Goal: Task Accomplishment & Management: Use online tool/utility

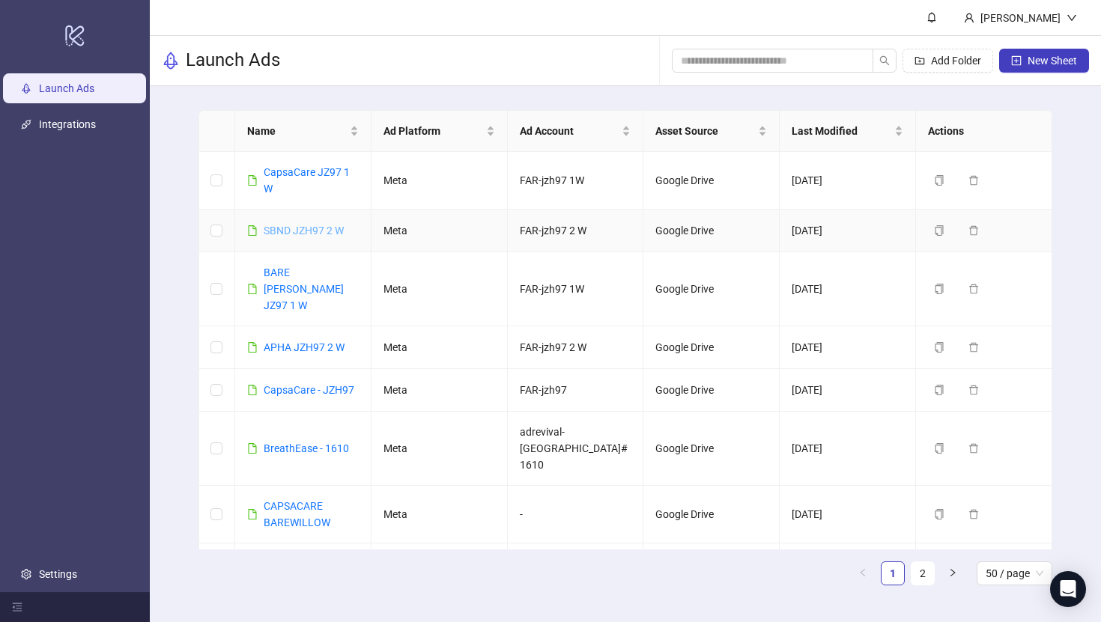
click at [321, 227] on link "SBND JZH97 2 W" at bounding box center [304, 231] width 80 height 12
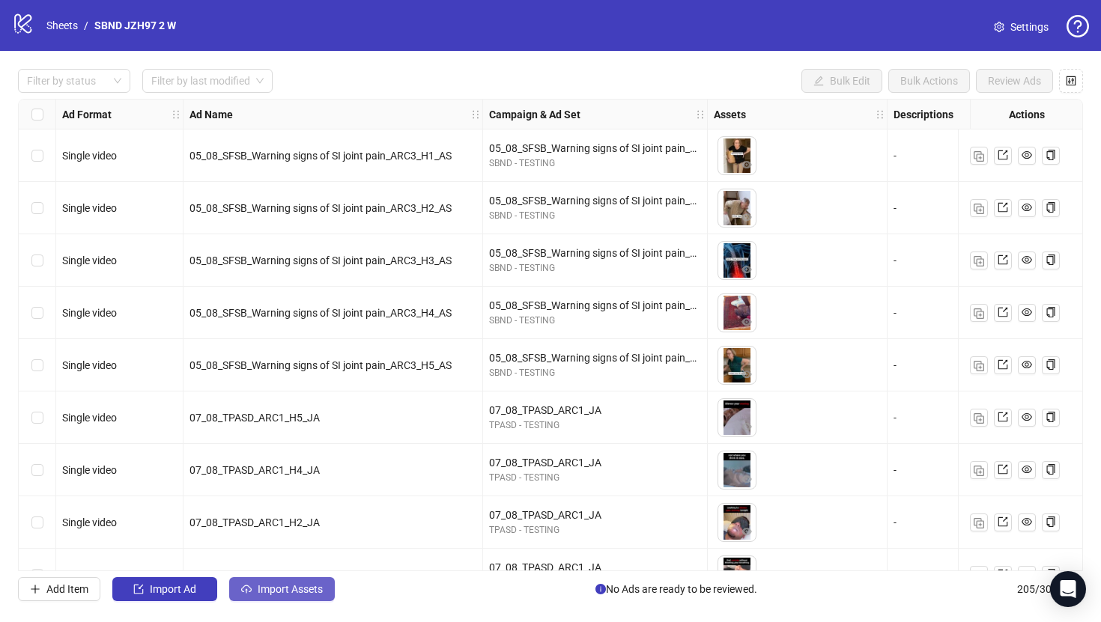
click at [299, 580] on button "Import Assets" at bounding box center [282, 589] width 106 height 24
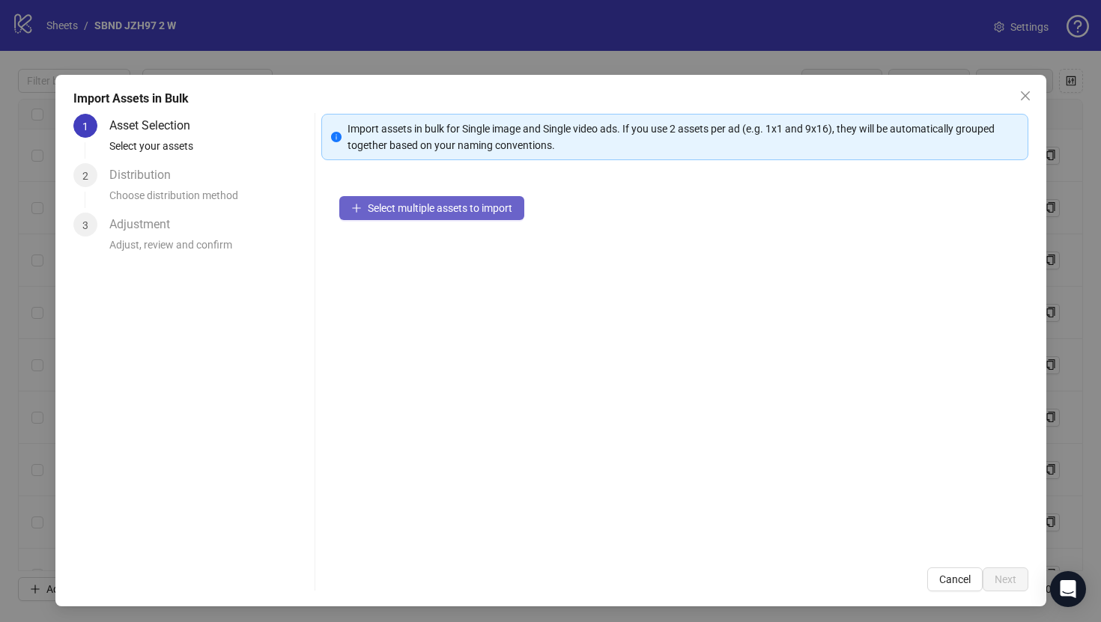
click at [479, 205] on span "Select multiple assets to import" at bounding box center [440, 208] width 145 height 12
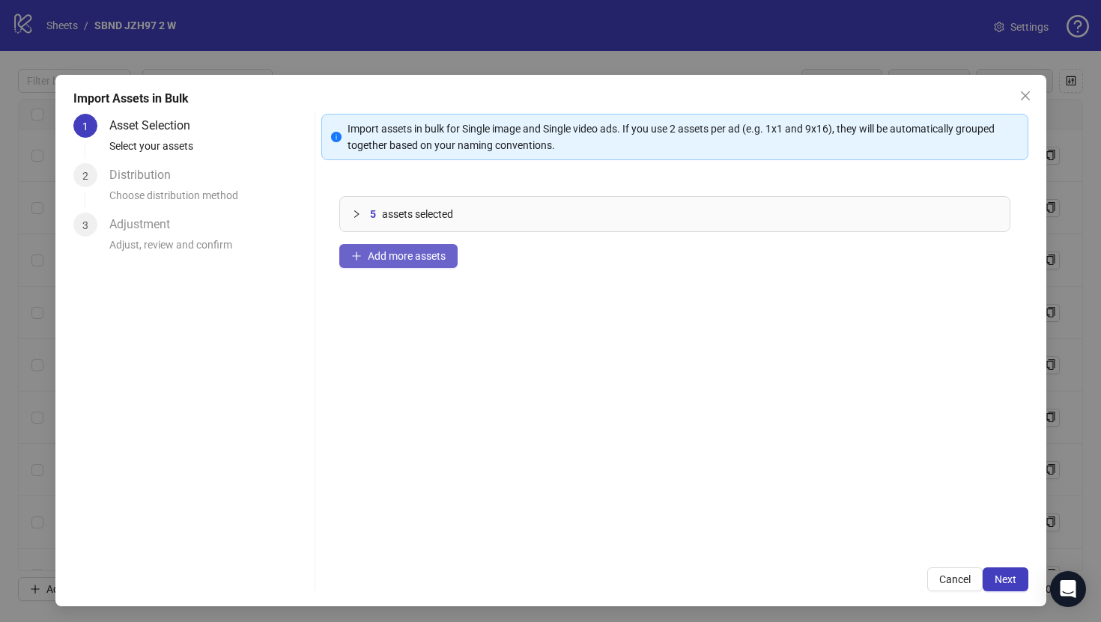
click at [423, 264] on button "Add more assets" at bounding box center [398, 256] width 118 height 24
click at [1007, 579] on span "Next" at bounding box center [1006, 580] width 22 height 12
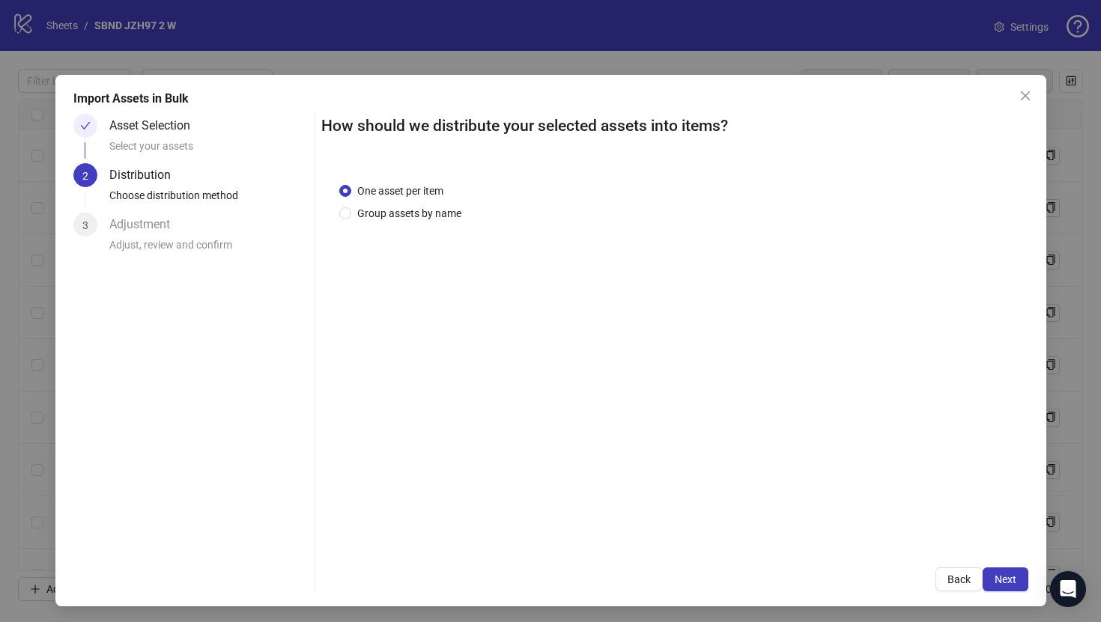
click at [1007, 579] on span "Next" at bounding box center [1006, 580] width 22 height 12
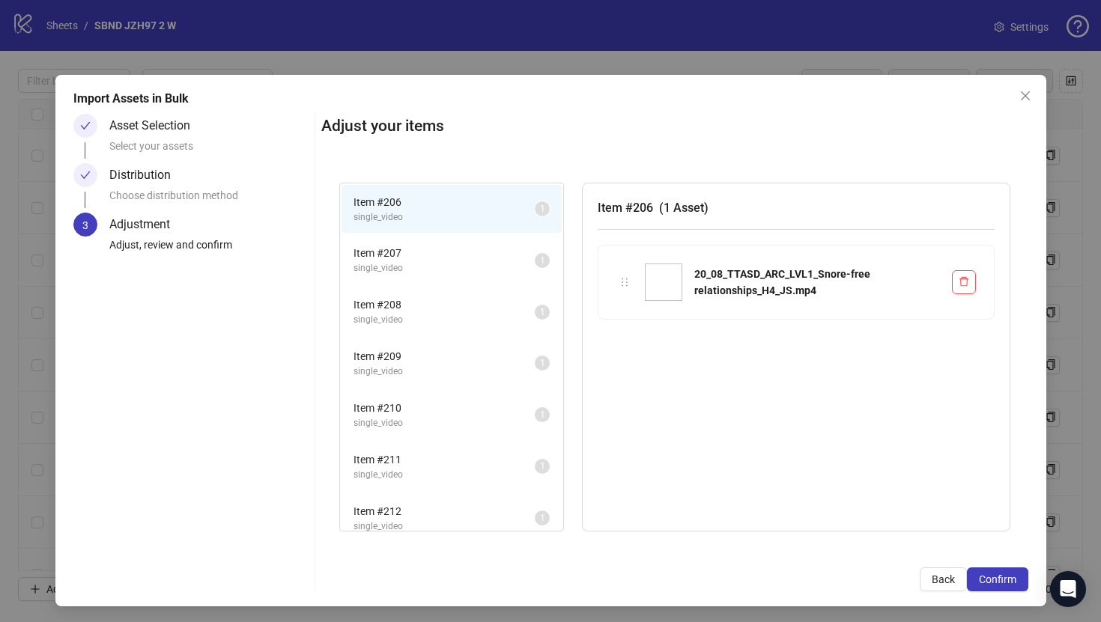
click at [1007, 579] on span "Confirm" at bounding box center [997, 580] width 37 height 12
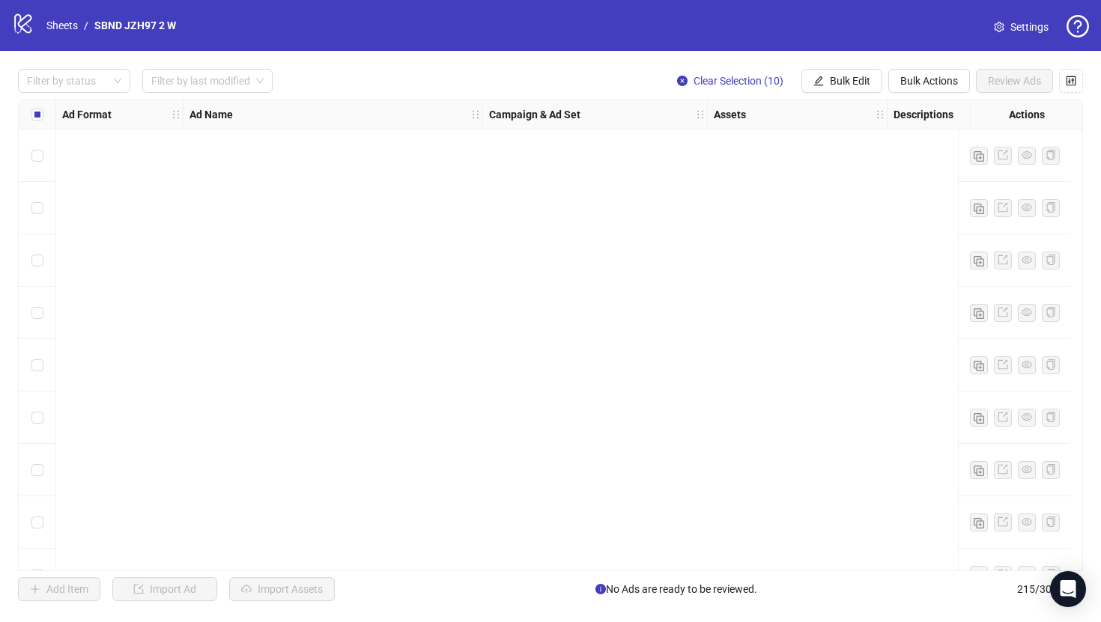
scroll to position [10836, 0]
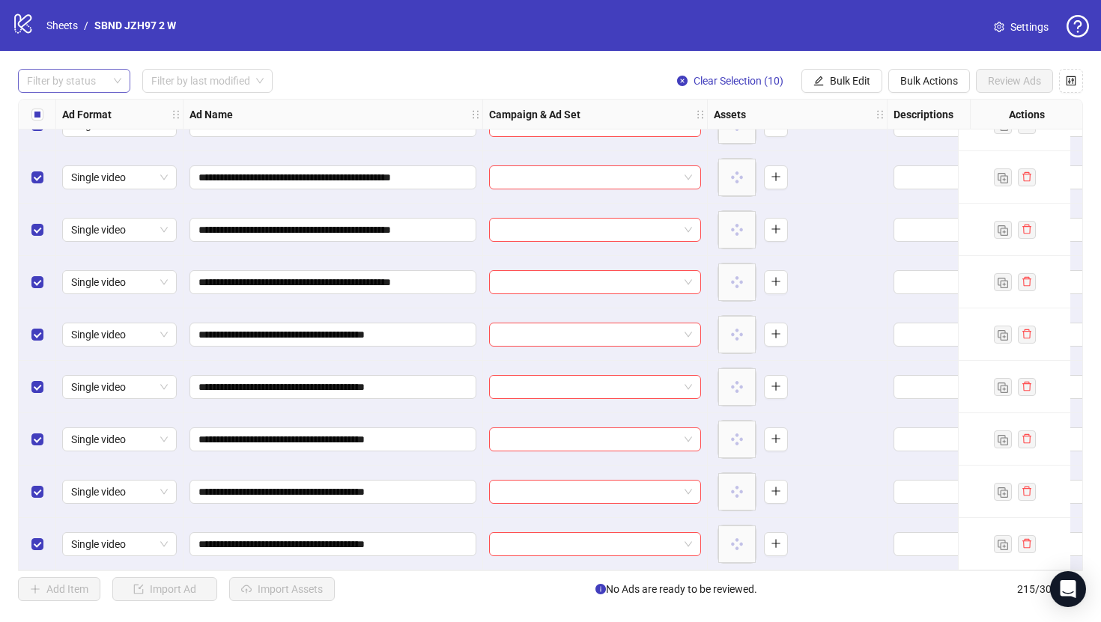
click at [92, 82] on div at bounding box center [66, 80] width 91 height 21
click at [89, 112] on div "Draft" at bounding box center [74, 111] width 88 height 16
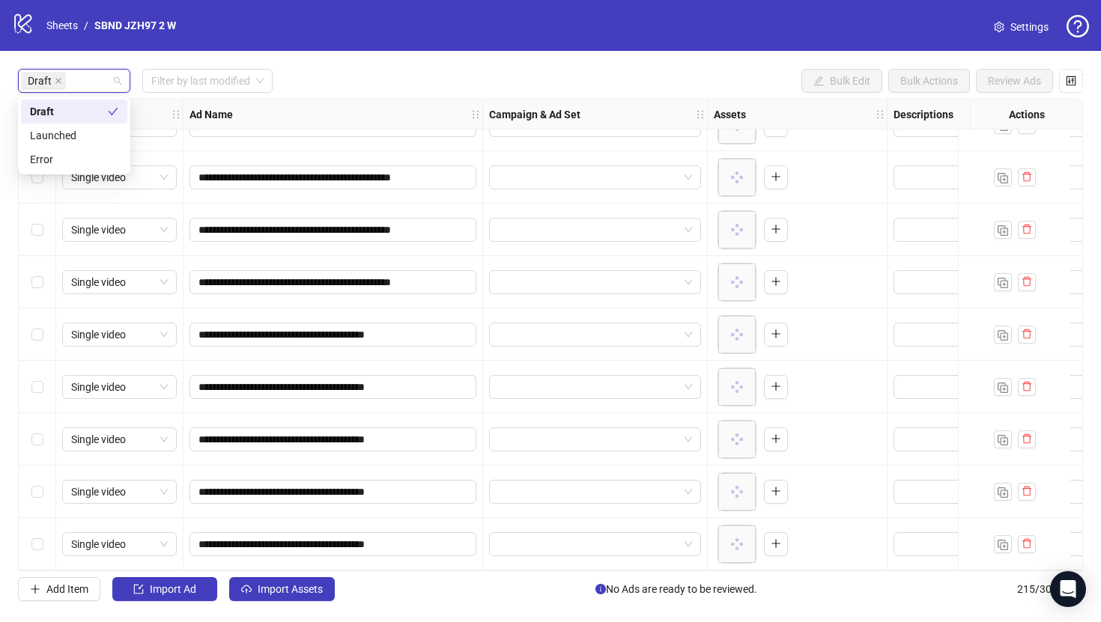
scroll to position [89, 0]
click at [435, 84] on div "Draft Filter by last modified Bulk Edit Bulk Actions Review Ads" at bounding box center [550, 81] width 1065 height 24
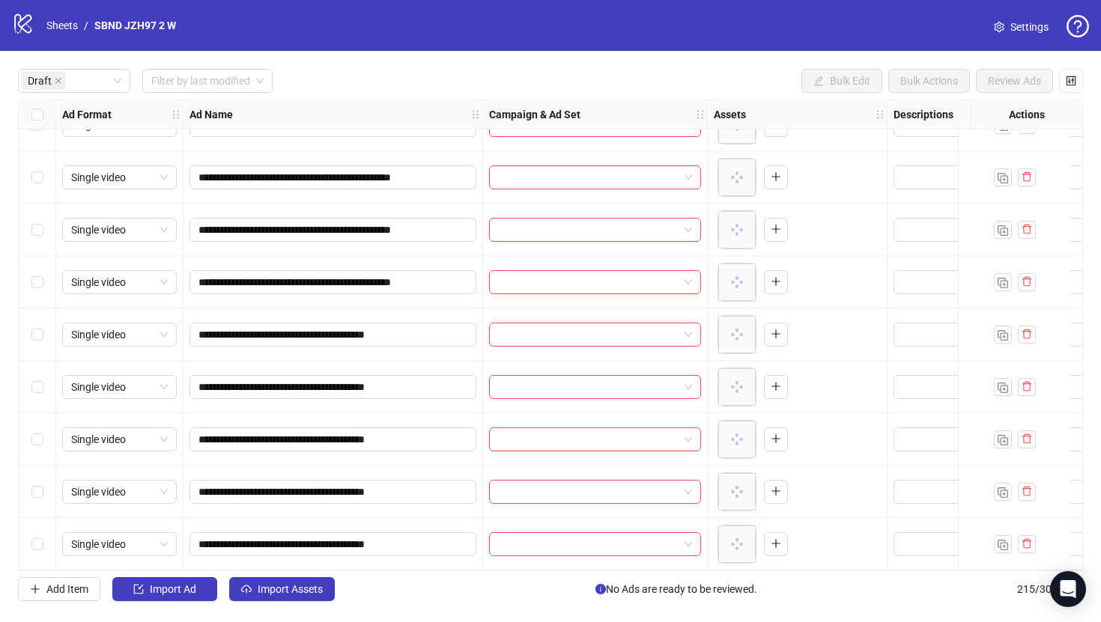
scroll to position [0, 0]
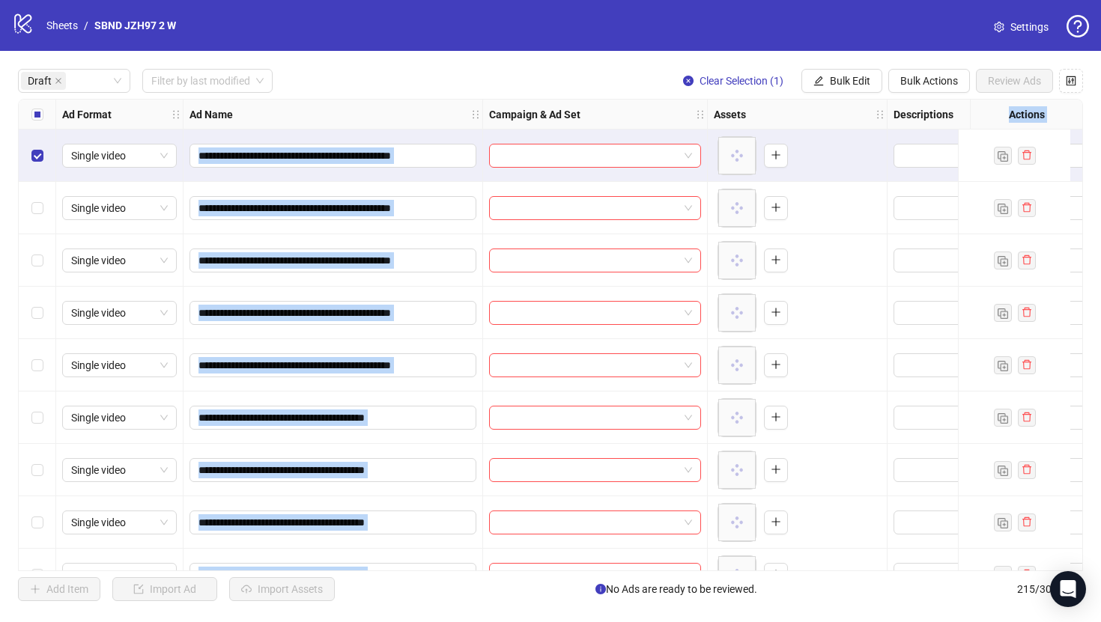
click at [43, 413] on div "Select row 6" at bounding box center [37, 418] width 37 height 52
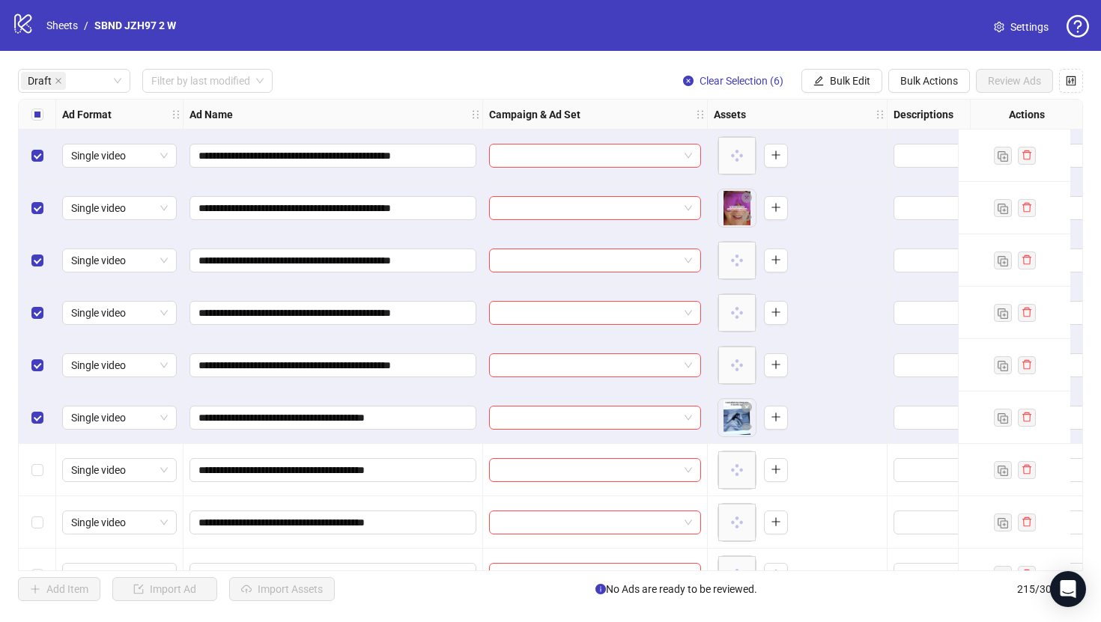
click at [43, 412] on div "Select row 6" at bounding box center [37, 418] width 37 height 52
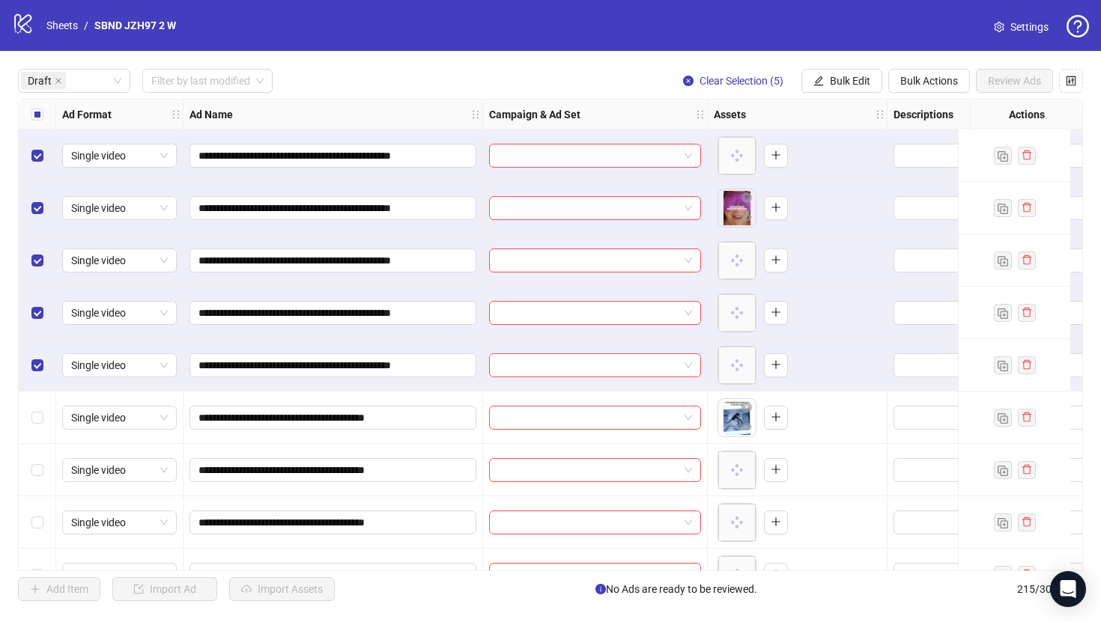
click at [551, 74] on div "Draft Filter by last modified Clear Selection (5) Bulk Edit Bulk Actions Review…" at bounding box center [550, 81] width 1065 height 24
click at [825, 80] on button "Bulk Edit" at bounding box center [841, 81] width 81 height 24
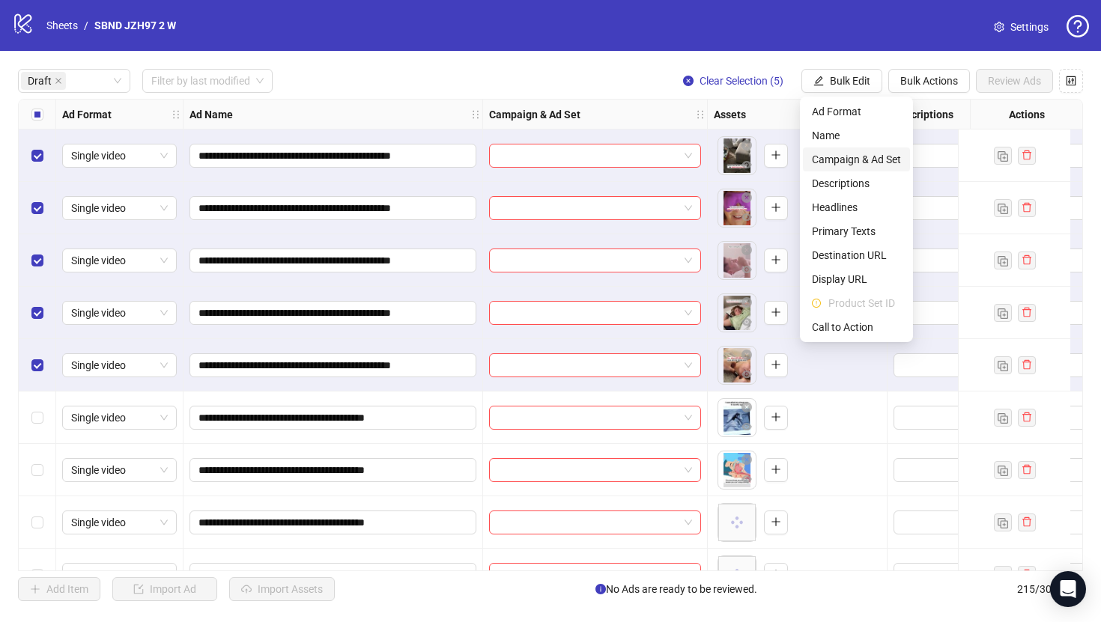
click at [832, 157] on span "Campaign & Ad Set" at bounding box center [856, 159] width 89 height 16
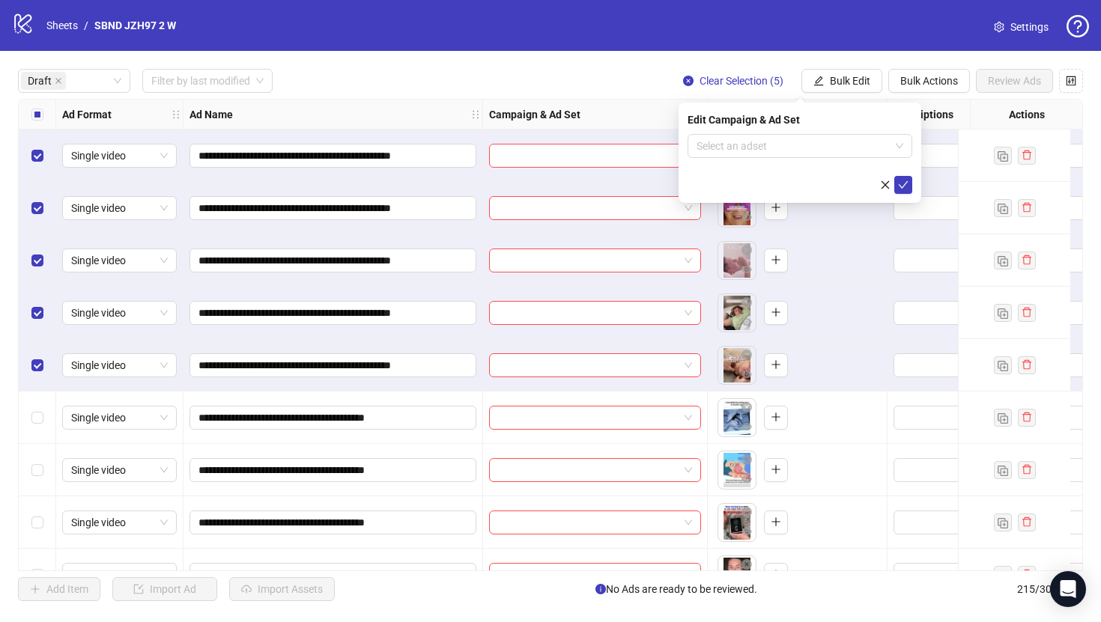
click at [754, 133] on div "Edit Campaign & Ad Set Select an adset" at bounding box center [800, 153] width 243 height 100
click at [765, 145] on input "search" at bounding box center [792, 146] width 193 height 22
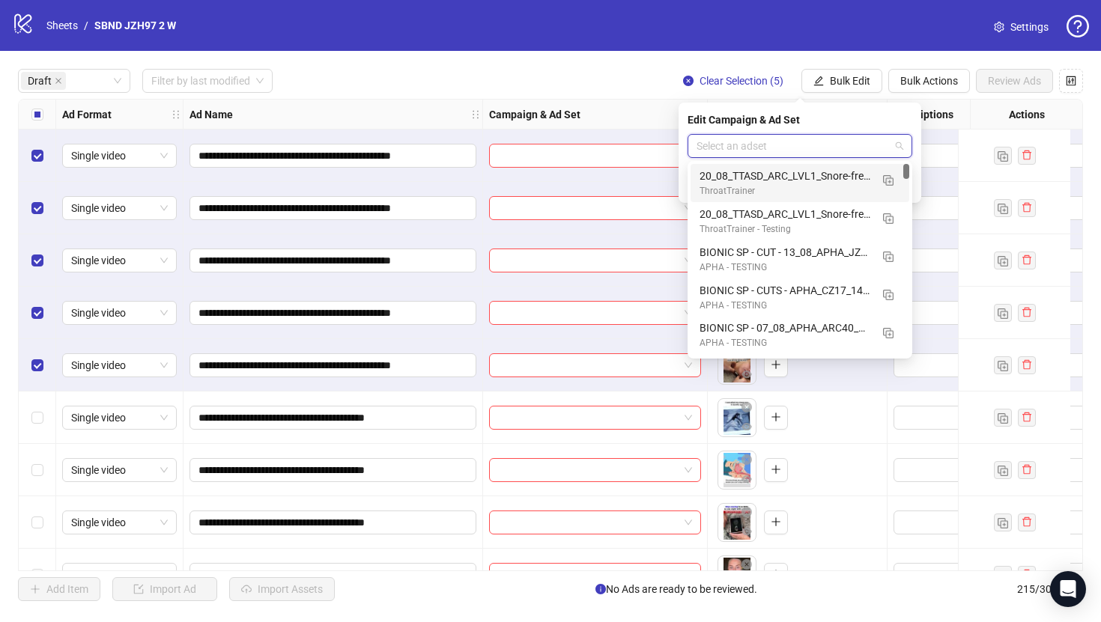
paste input "**********"
type input "**********"
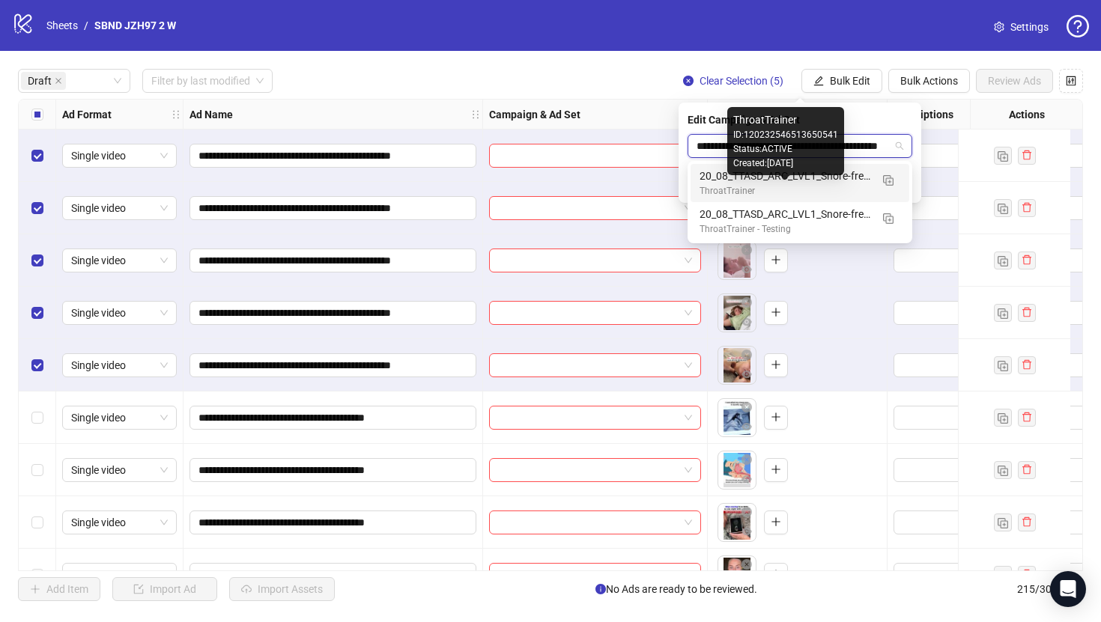
click at [800, 185] on div "ThroatTrainer" at bounding box center [784, 191] width 171 height 14
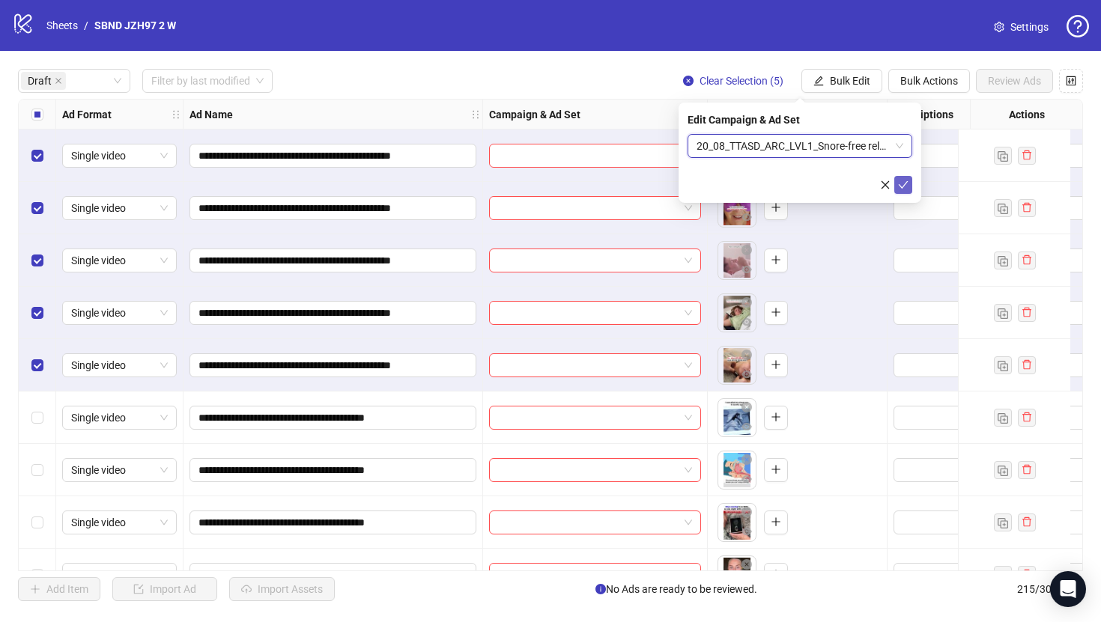
click at [906, 188] on icon "check" at bounding box center [903, 185] width 10 height 10
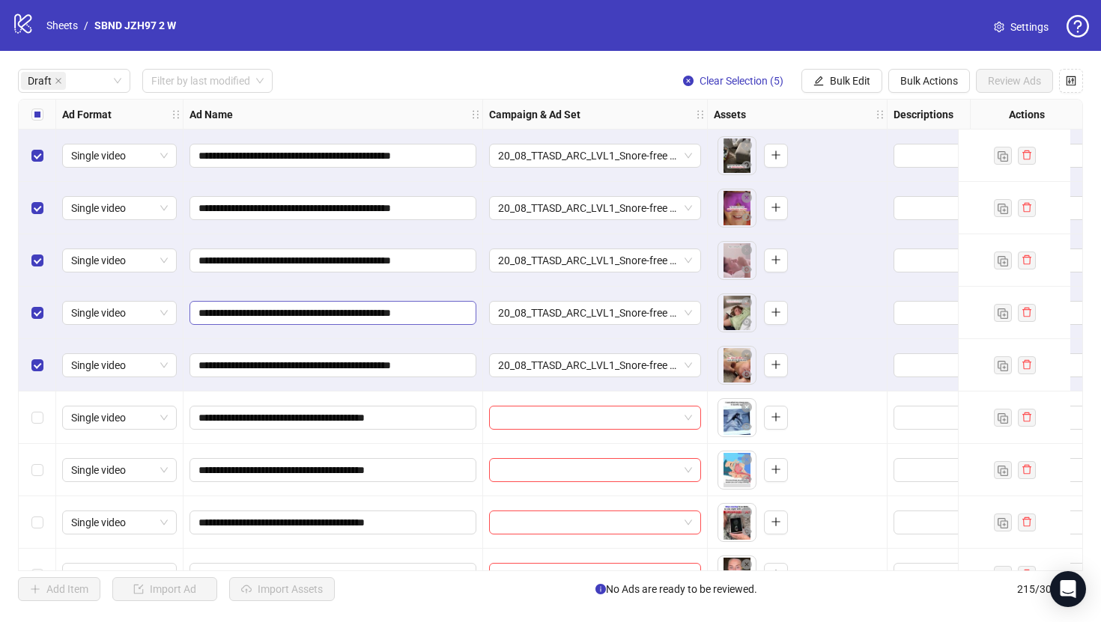
scroll to position [89, 0]
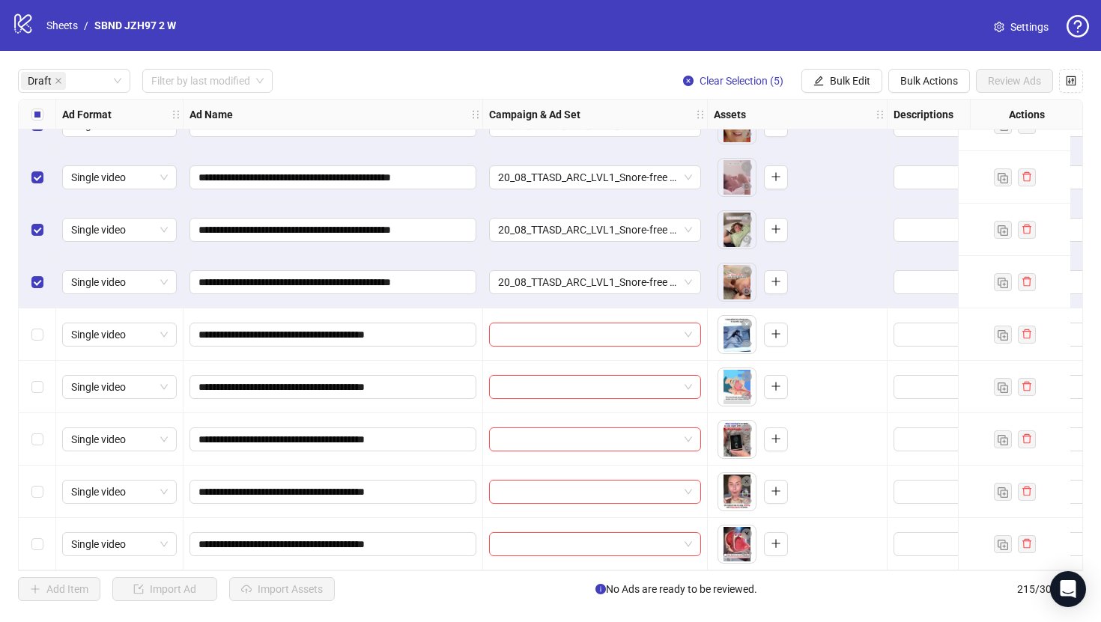
click at [41, 108] on label "Select all rows" at bounding box center [37, 114] width 12 height 16
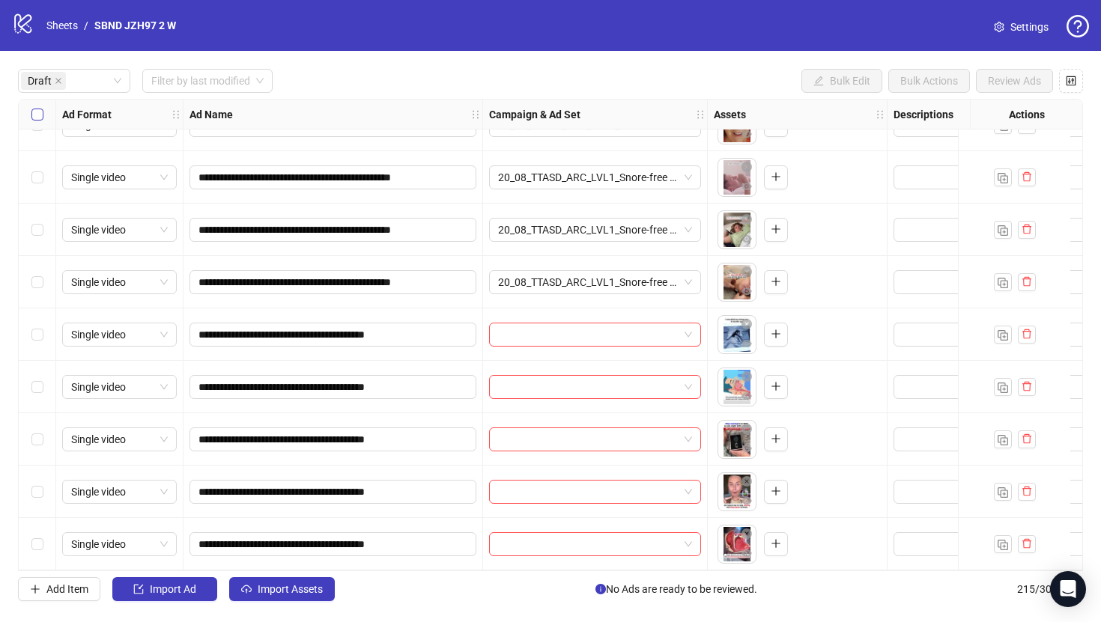
click at [41, 108] on label "Select all rows" at bounding box center [37, 114] width 12 height 16
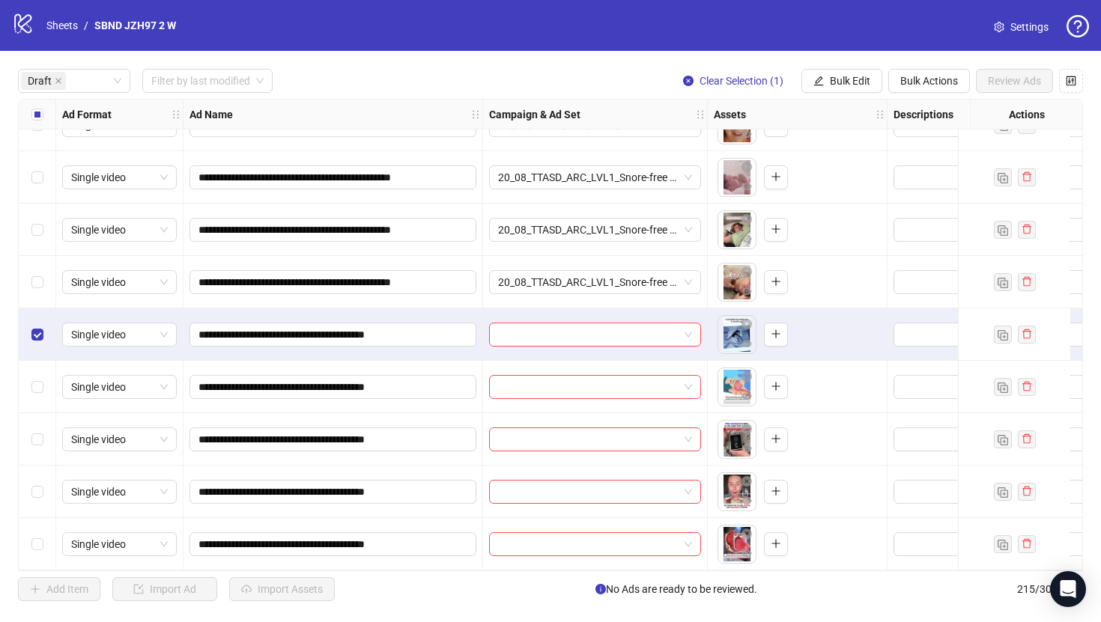
click at [42, 519] on div "Select row 10" at bounding box center [37, 544] width 37 height 52
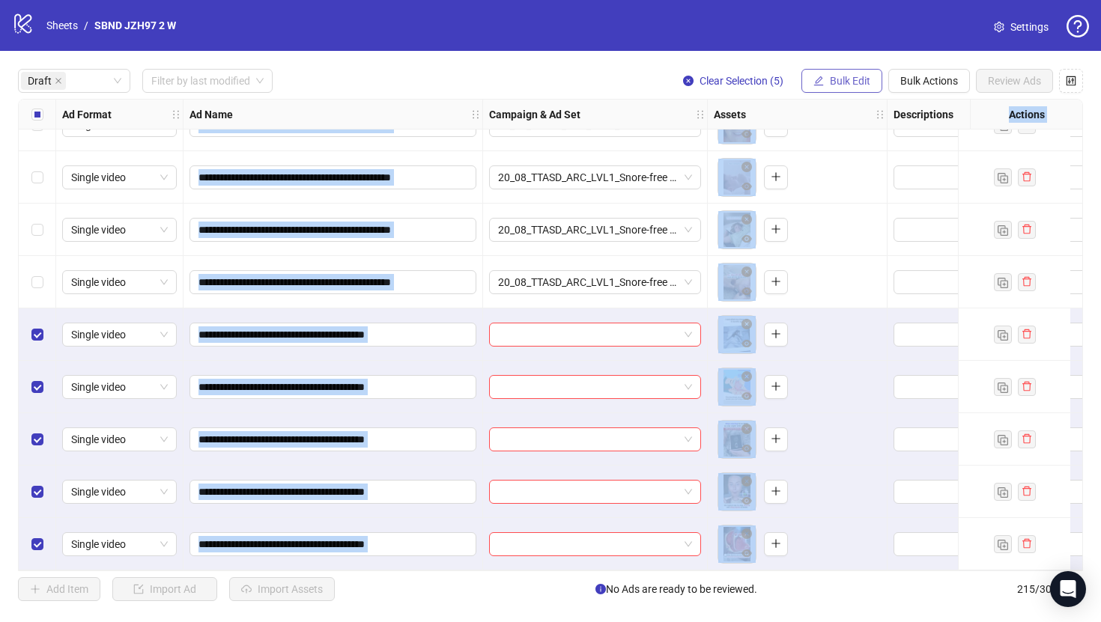
click at [846, 81] on span "Bulk Edit" at bounding box center [850, 81] width 40 height 12
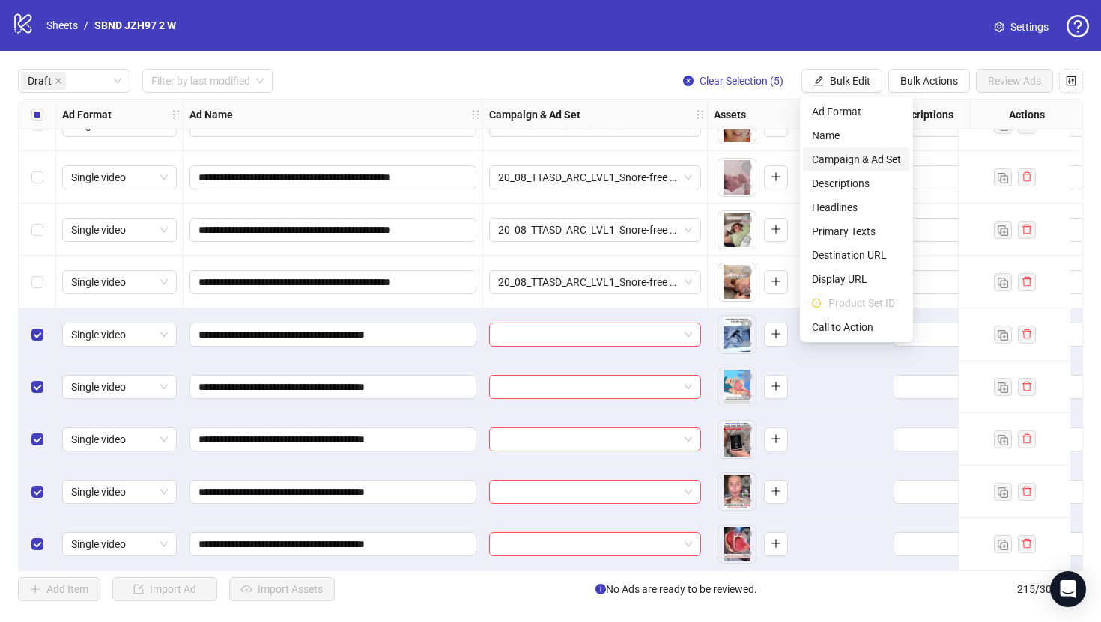
click at [858, 155] on span "Campaign & Ad Set" at bounding box center [856, 159] width 89 height 16
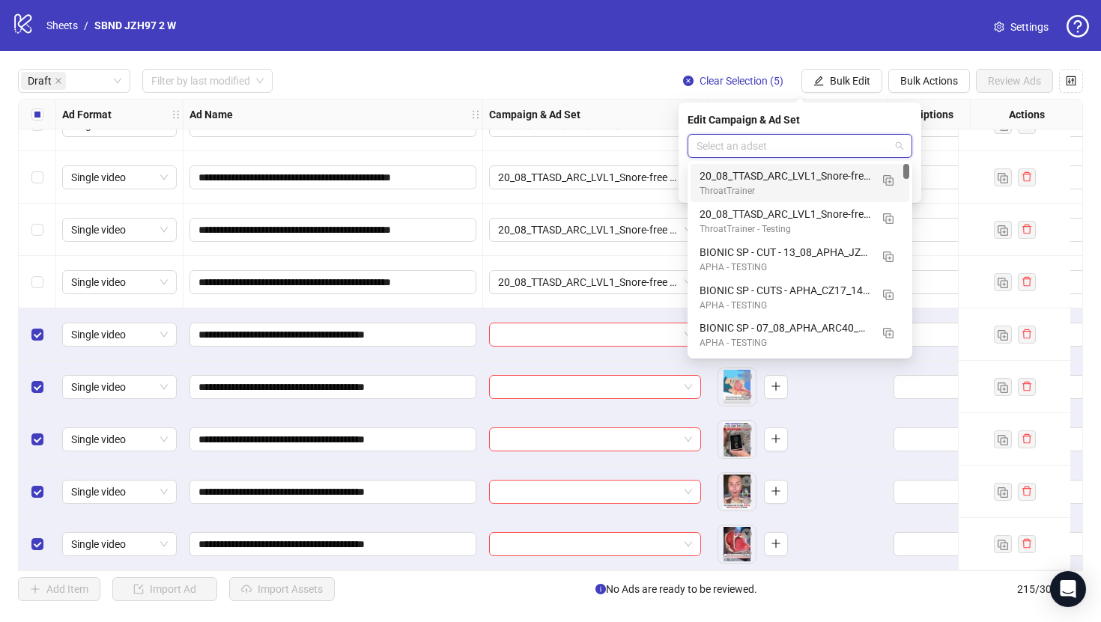
click at [794, 148] on input "search" at bounding box center [792, 146] width 193 height 22
click at [883, 189] on button "button" at bounding box center [888, 180] width 24 height 24
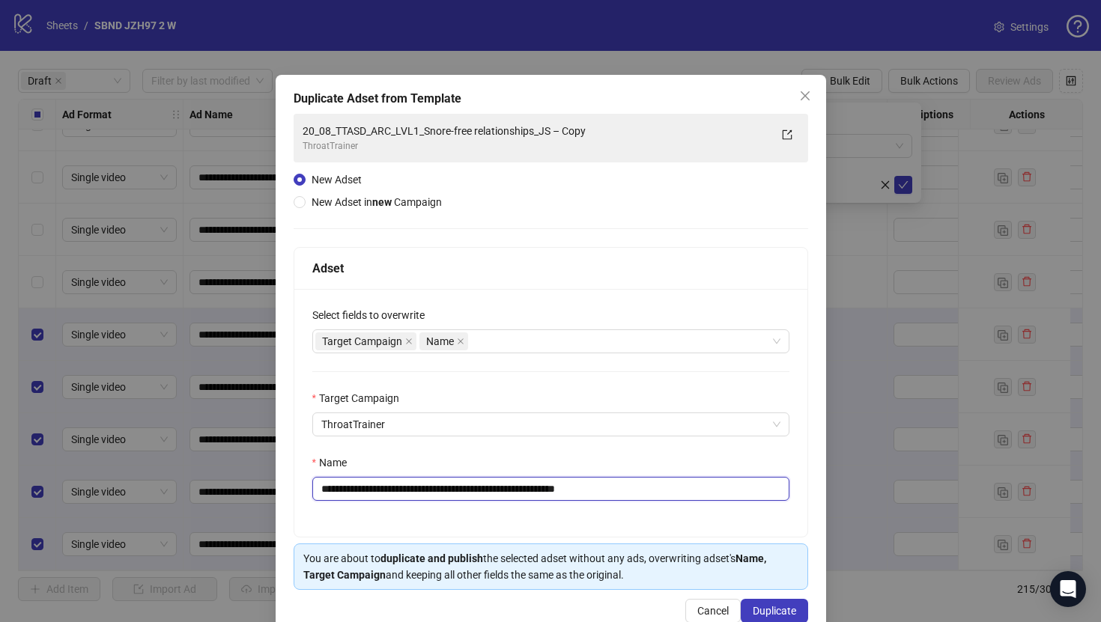
click at [681, 495] on input "**********" at bounding box center [550, 489] width 477 height 24
paste input "text"
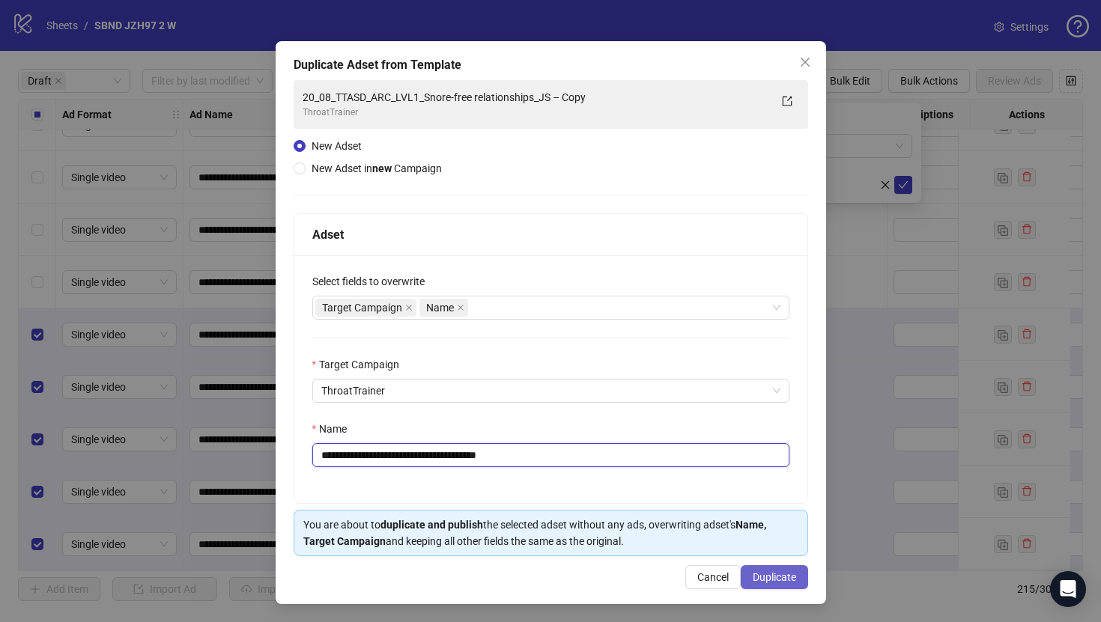
type input "**********"
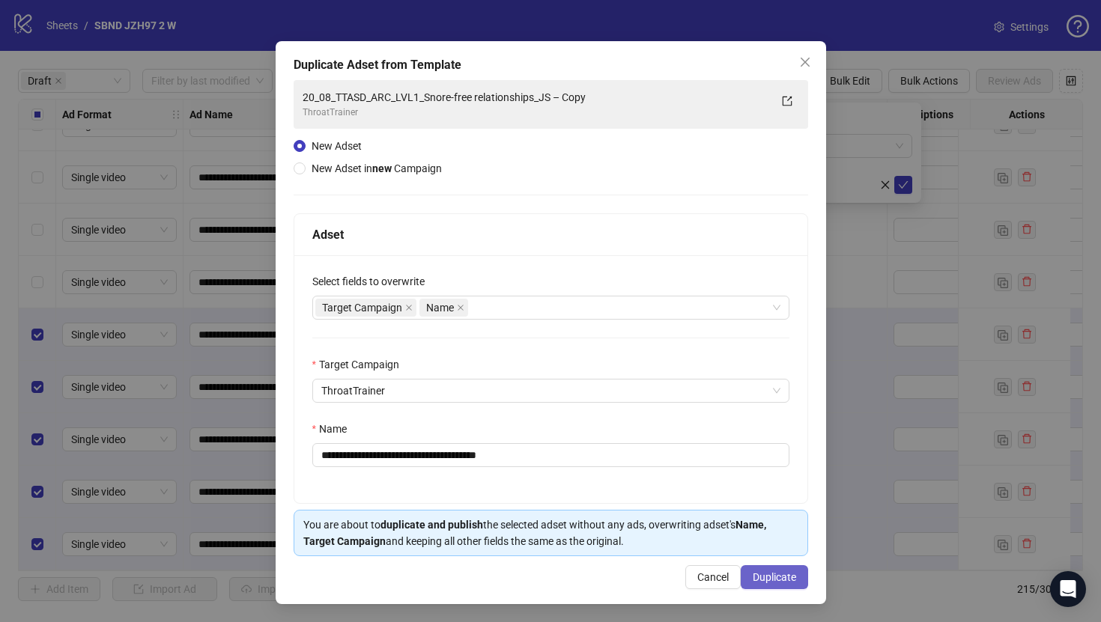
click at [776, 577] on span "Duplicate" at bounding box center [774, 577] width 43 height 12
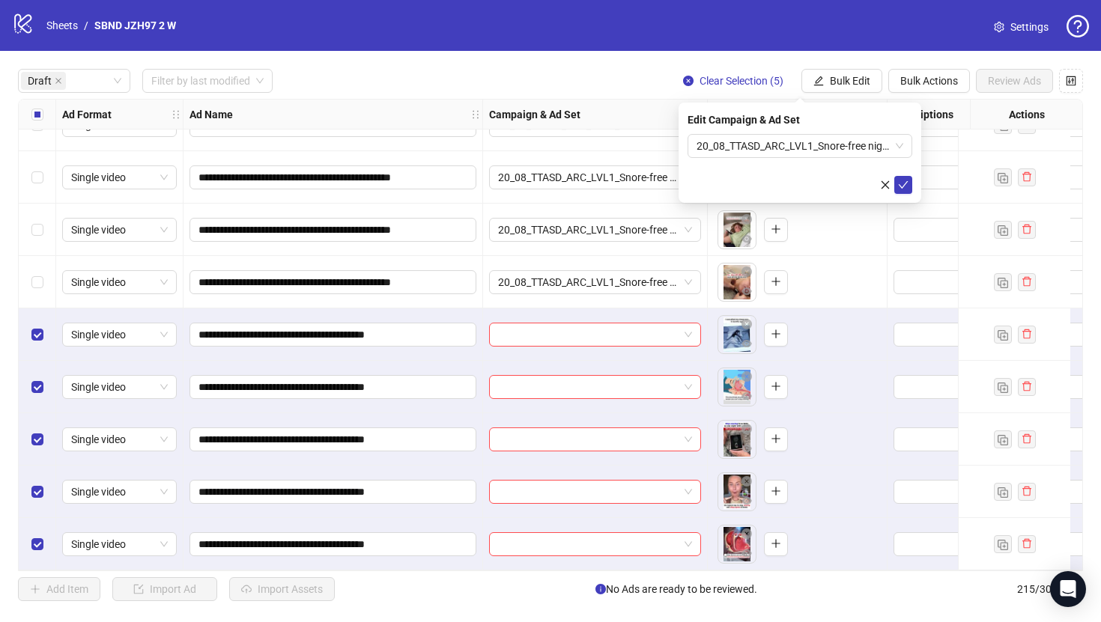
click at [906, 185] on icon "check" at bounding box center [903, 185] width 10 height 10
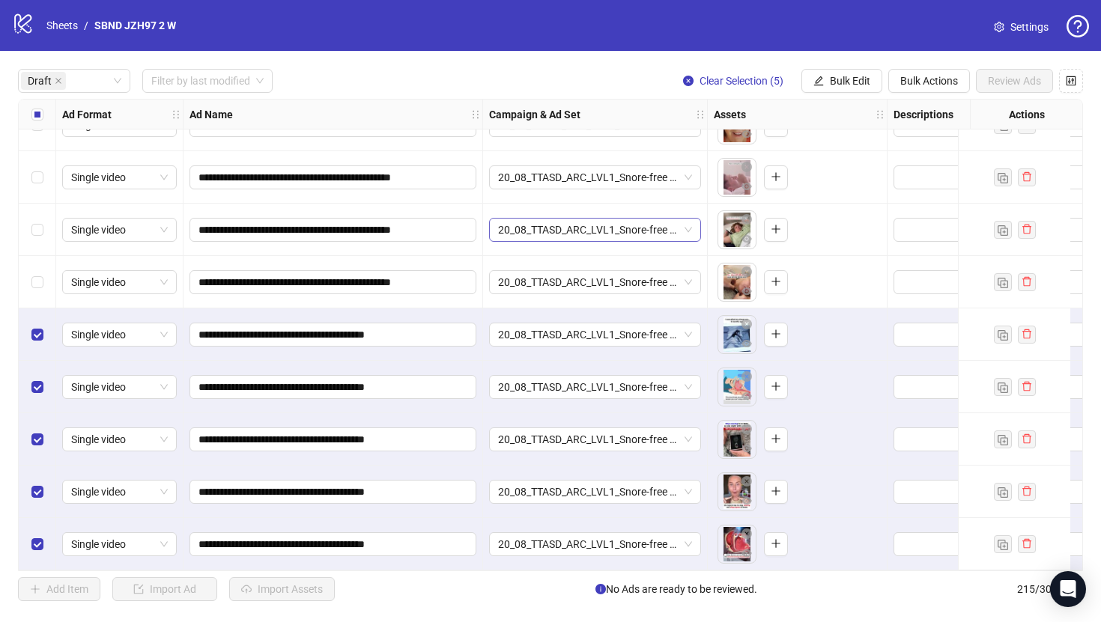
scroll to position [0, 0]
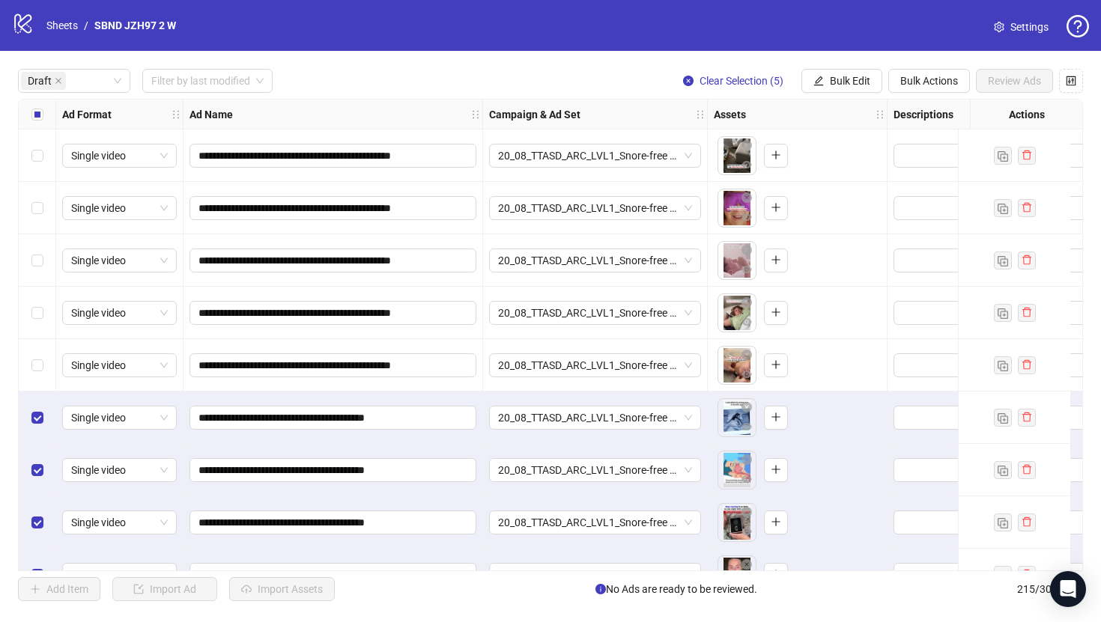
click at [33, 121] on label "Select all rows" at bounding box center [37, 114] width 12 height 16
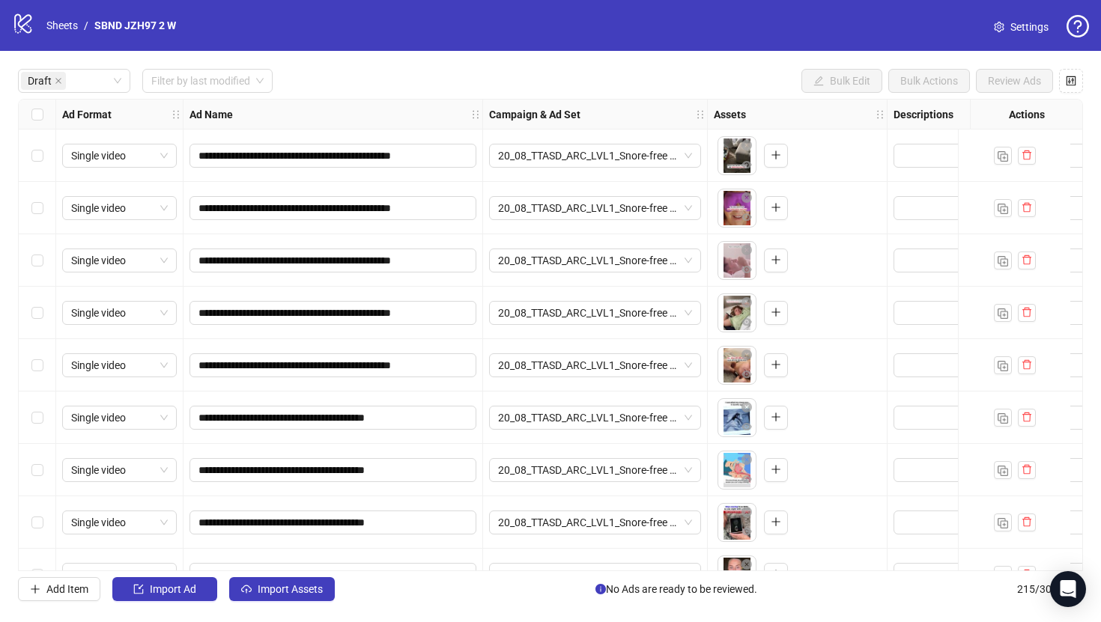
click at [28, 119] on div "Select all rows" at bounding box center [37, 115] width 37 height 30
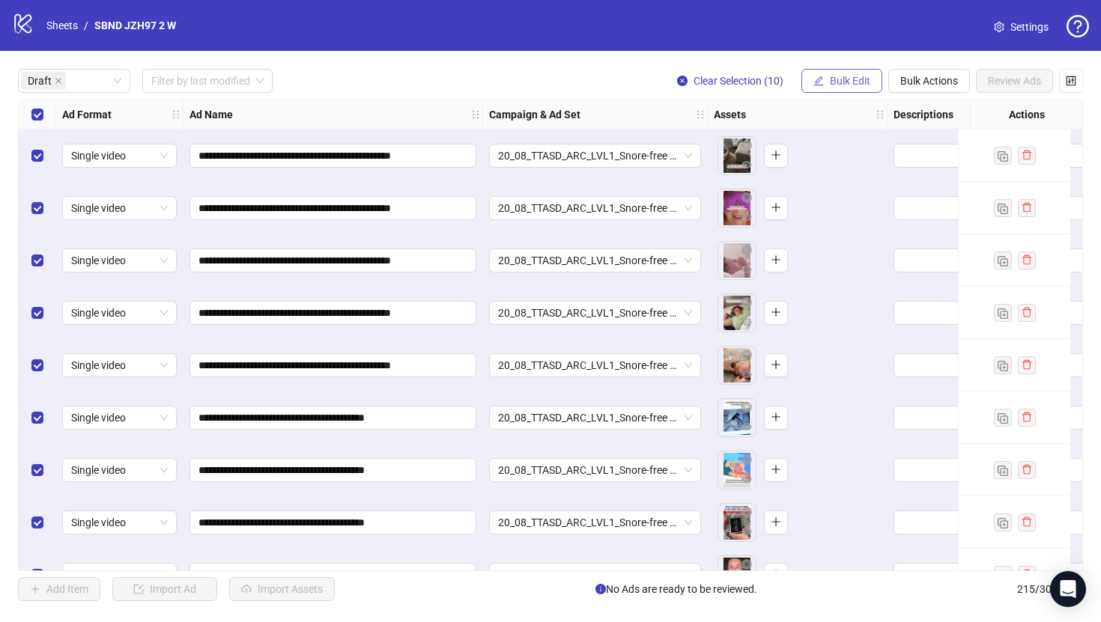
click at [843, 76] on span "Bulk Edit" at bounding box center [850, 81] width 40 height 12
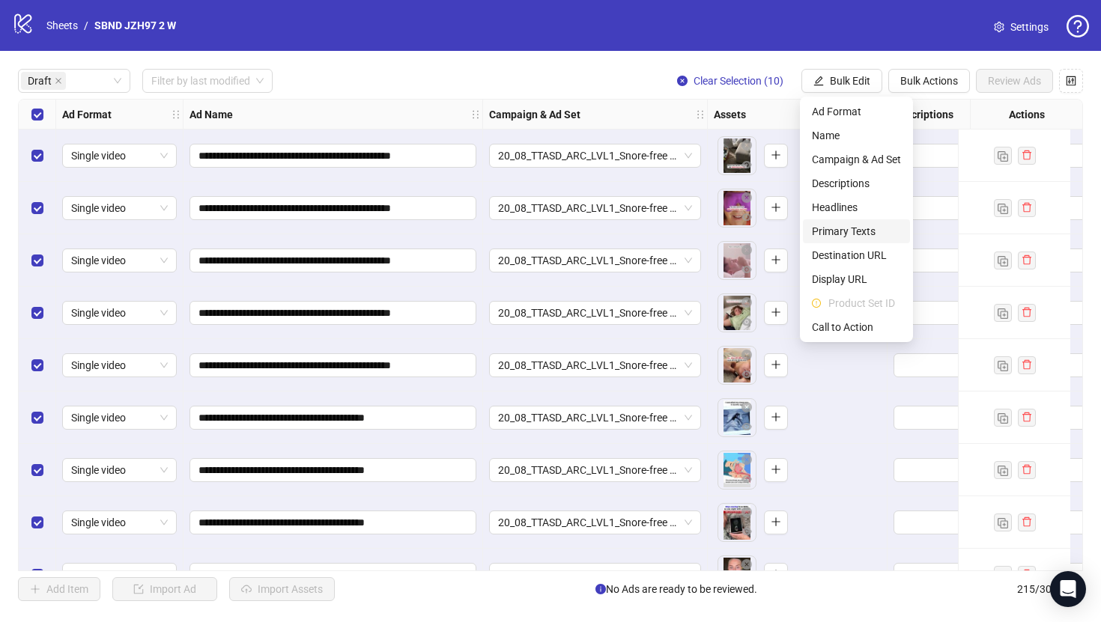
click at [840, 230] on span "Primary Texts" at bounding box center [856, 231] width 89 height 16
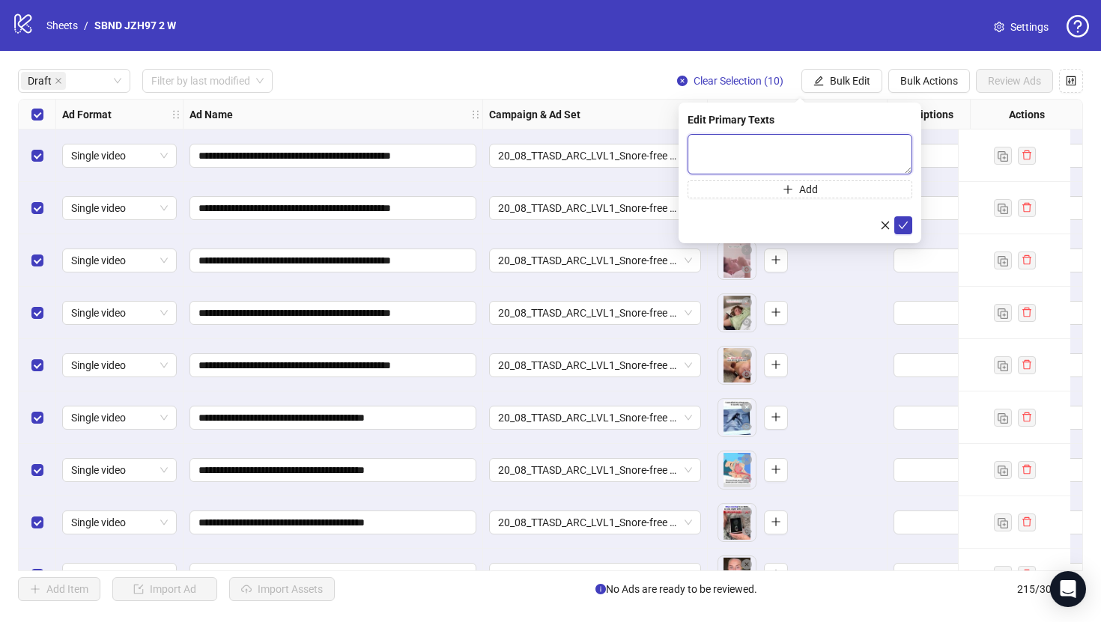
click at [756, 148] on textarea at bounding box center [800, 154] width 225 height 40
click at [753, 147] on textarea "**********" at bounding box center [800, 154] width 225 height 40
paste textarea "**********"
type textarea "**********"
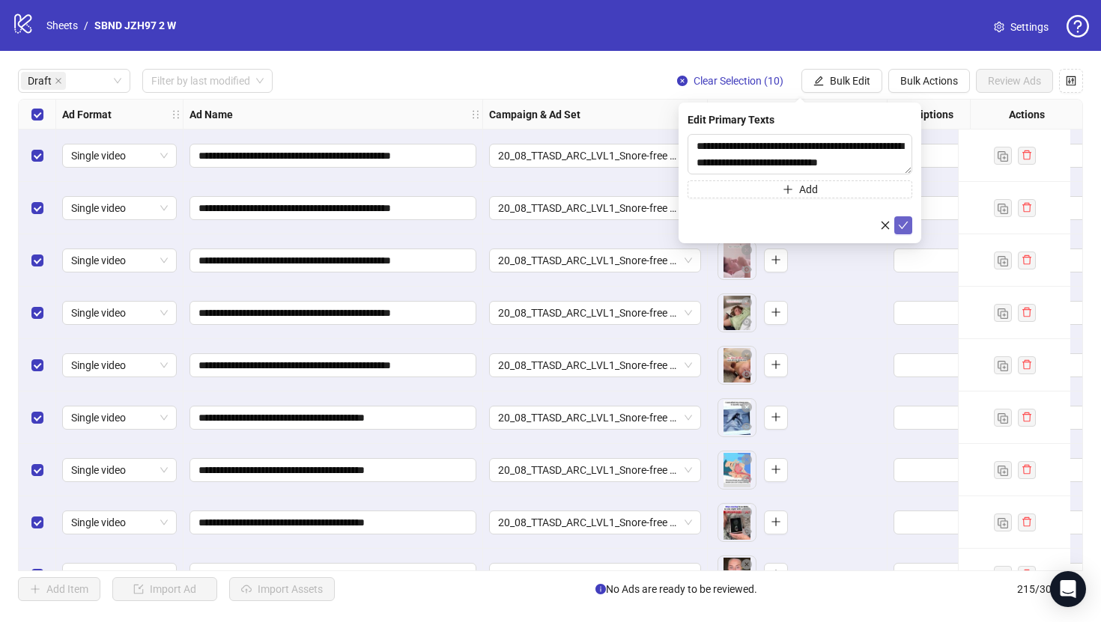
click at [899, 225] on icon "check" at bounding box center [903, 225] width 10 height 10
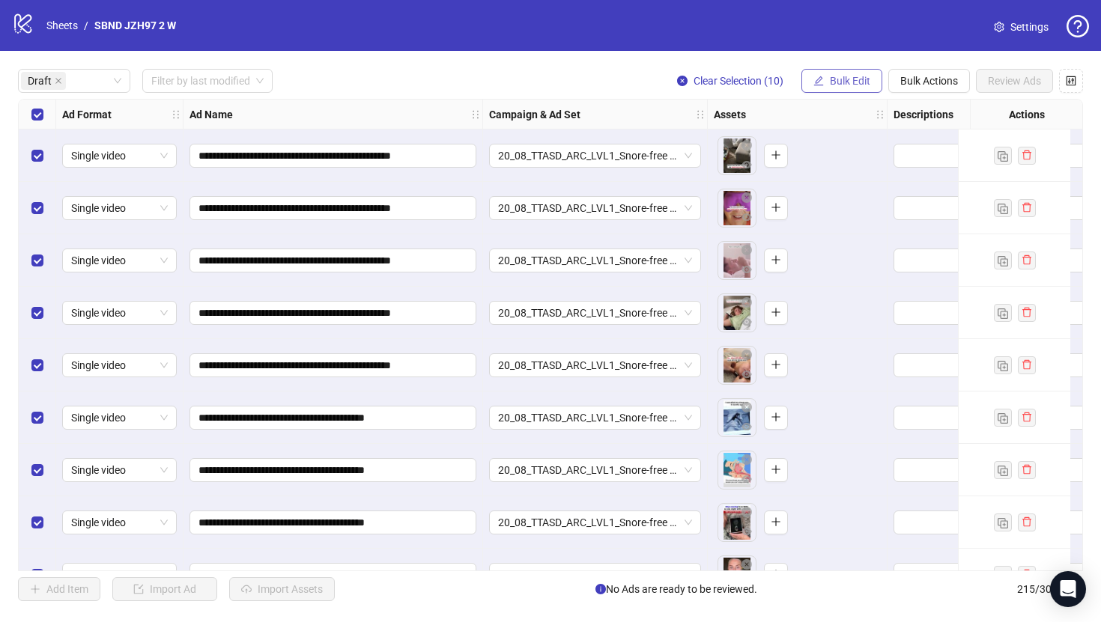
click at [855, 79] on span "Bulk Edit" at bounding box center [850, 81] width 40 height 12
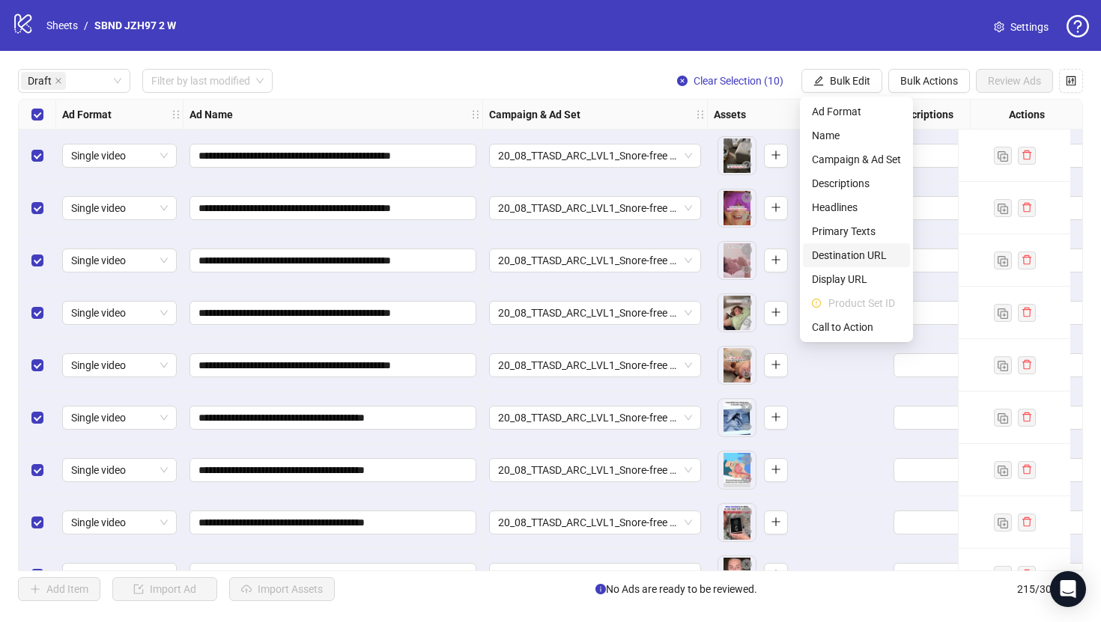
click at [850, 249] on span "Destination URL" at bounding box center [856, 255] width 89 height 16
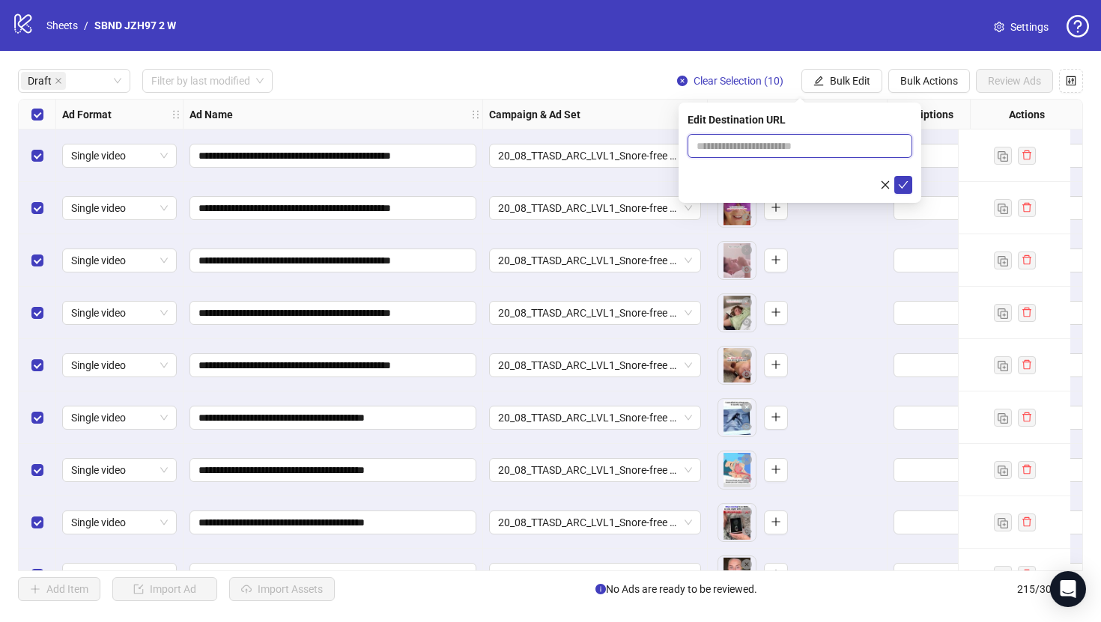
click at [810, 143] on input "text" at bounding box center [793, 146] width 195 height 16
click at [825, 144] on input "**********" at bounding box center [793, 146] width 195 height 16
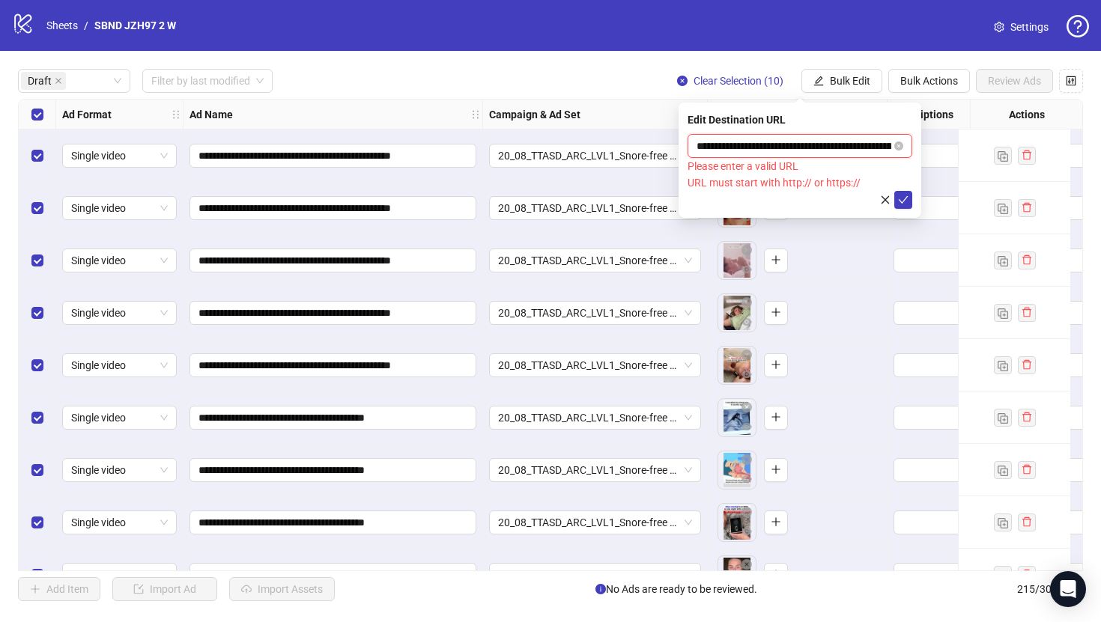
click at [761, 148] on input "**********" at bounding box center [793, 146] width 195 height 16
paste input "**********"
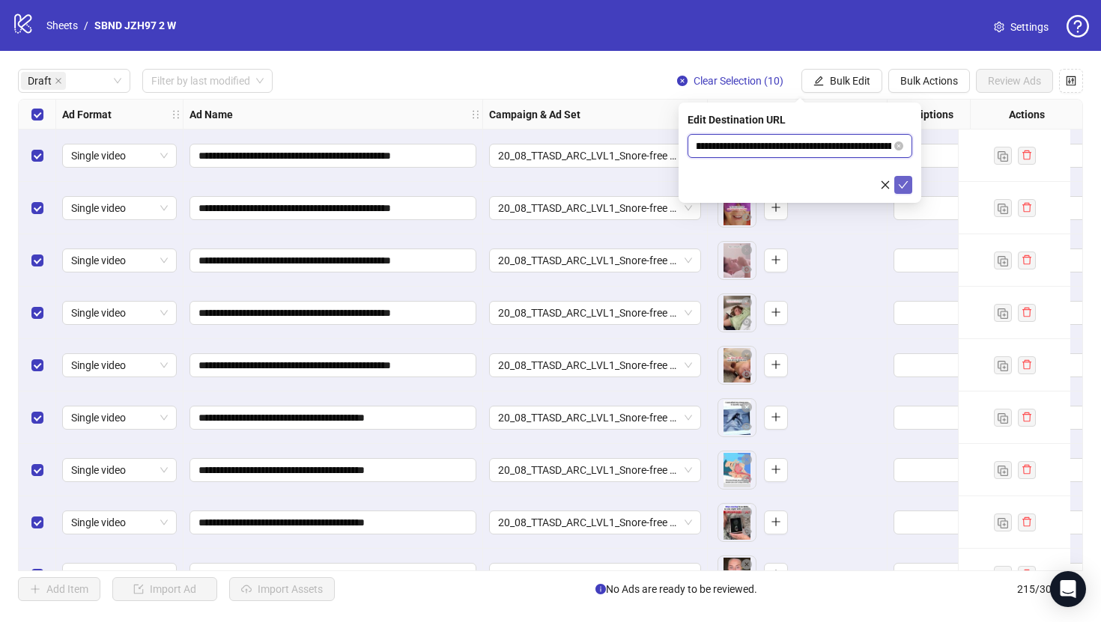
type input "**********"
click at [898, 192] on button "submit" at bounding box center [903, 185] width 18 height 18
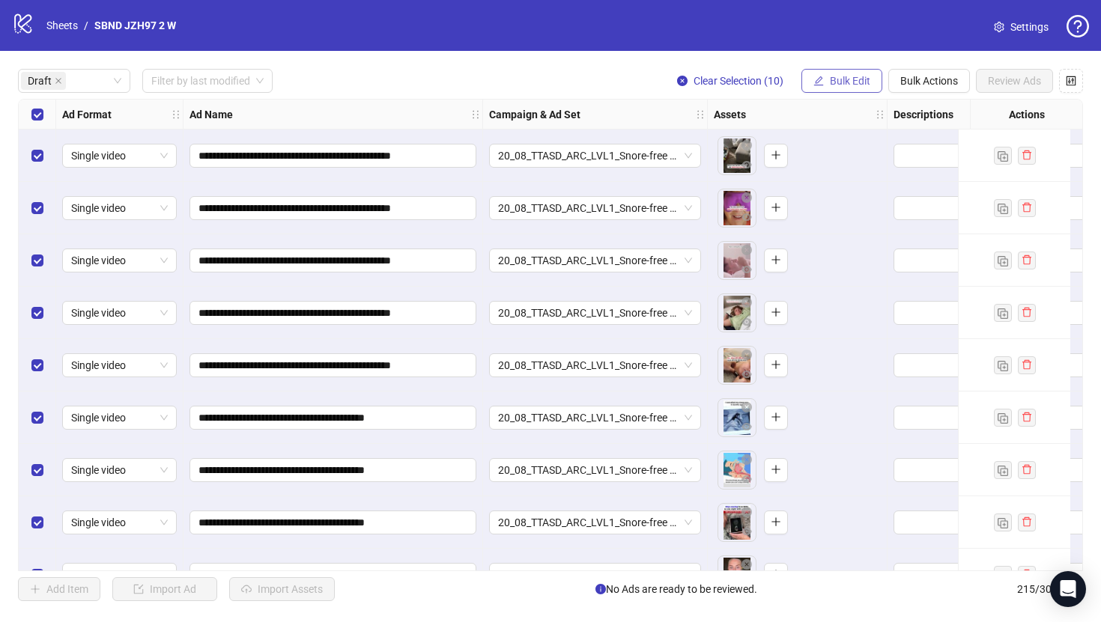
click at [851, 77] on span "Bulk Edit" at bounding box center [850, 81] width 40 height 12
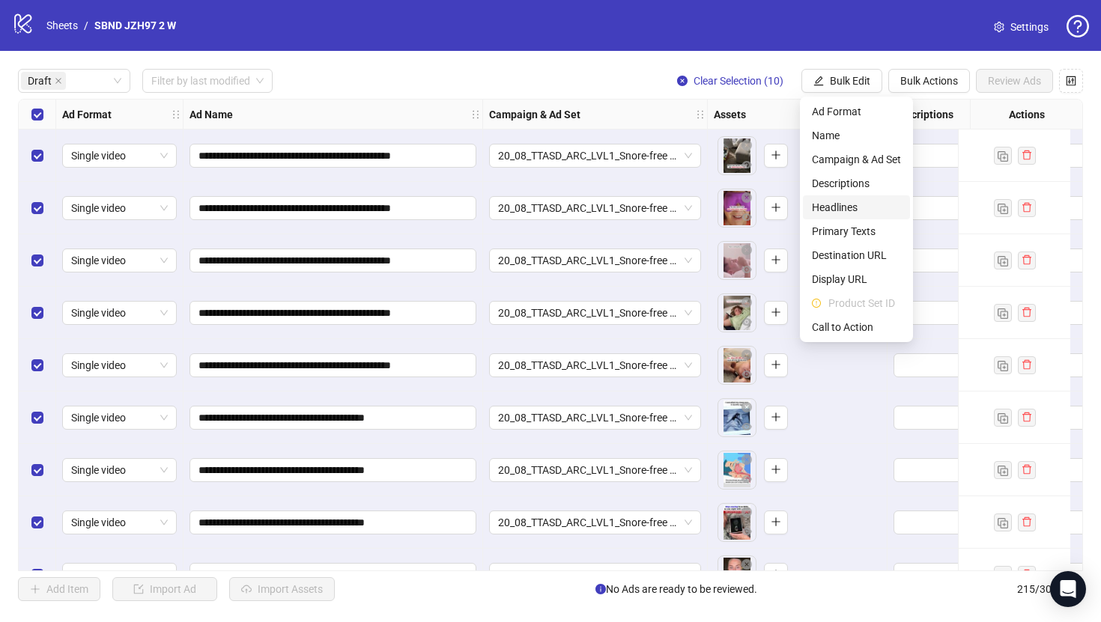
click at [837, 205] on span "Headlines" at bounding box center [856, 207] width 89 height 16
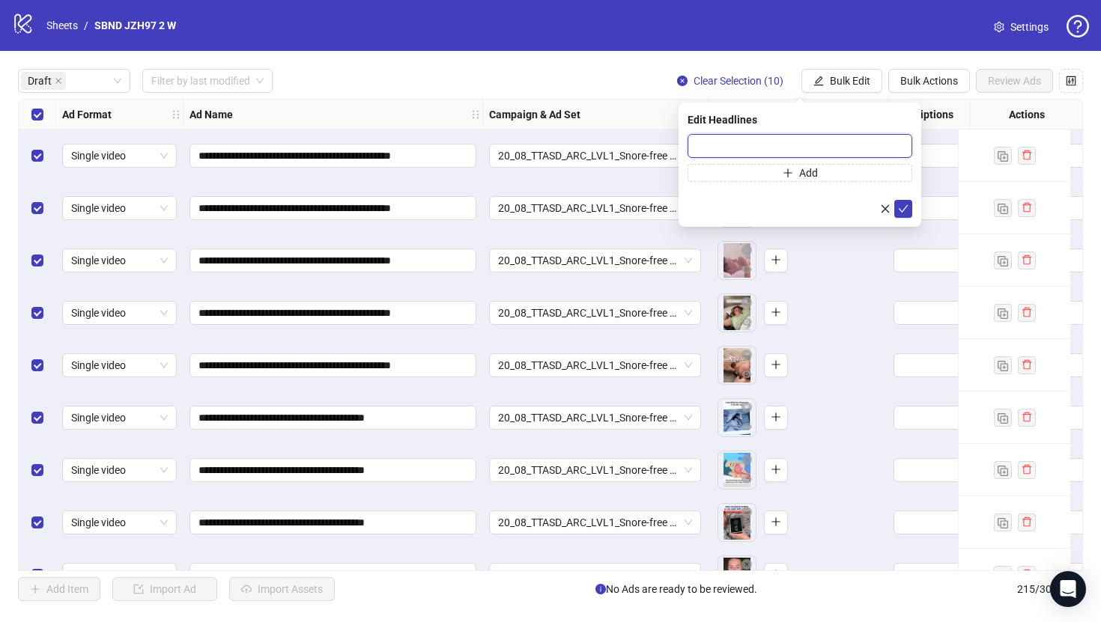
click at [751, 146] on input "text" at bounding box center [800, 146] width 225 height 24
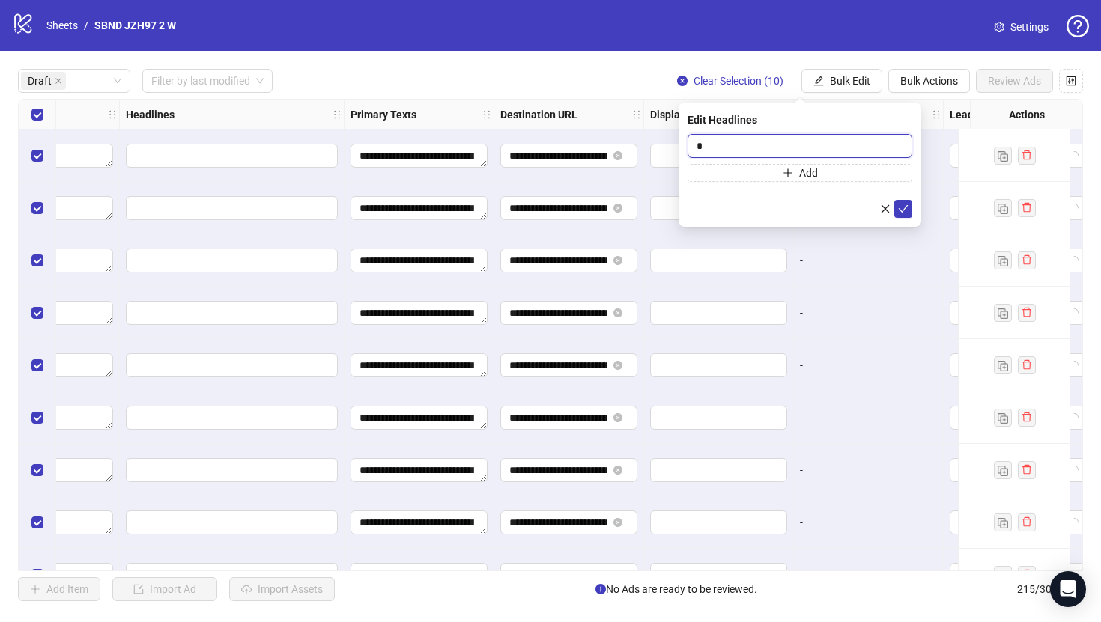
scroll to position [0, 993]
type input "**********"
click at [902, 211] on icon "check" at bounding box center [904, 208] width 10 height 7
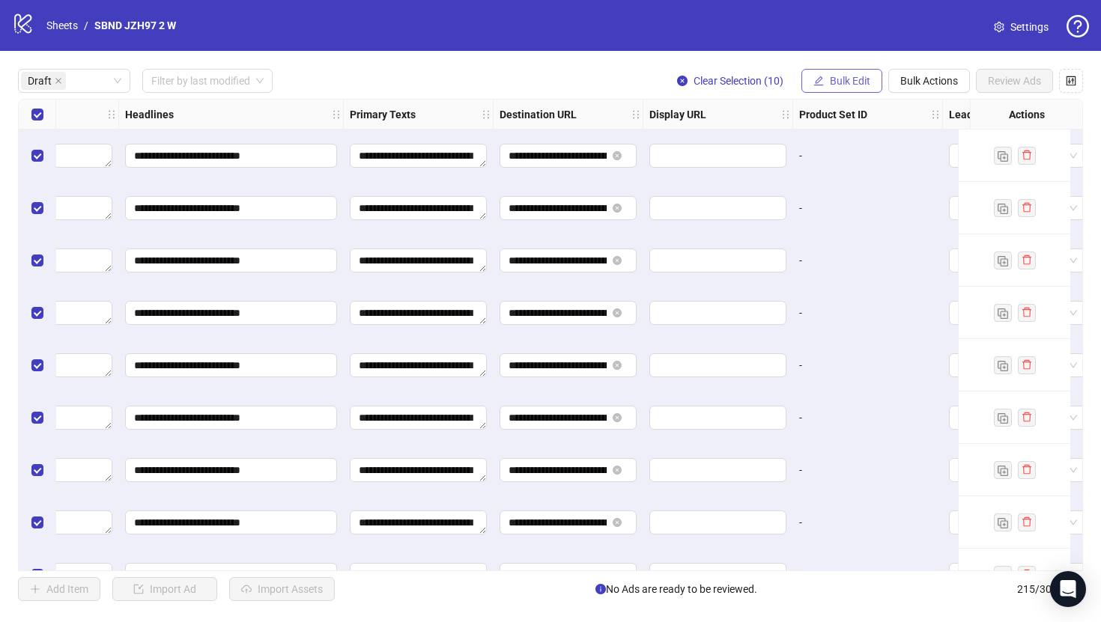
click at [848, 75] on span "Bulk Edit" at bounding box center [850, 81] width 40 height 12
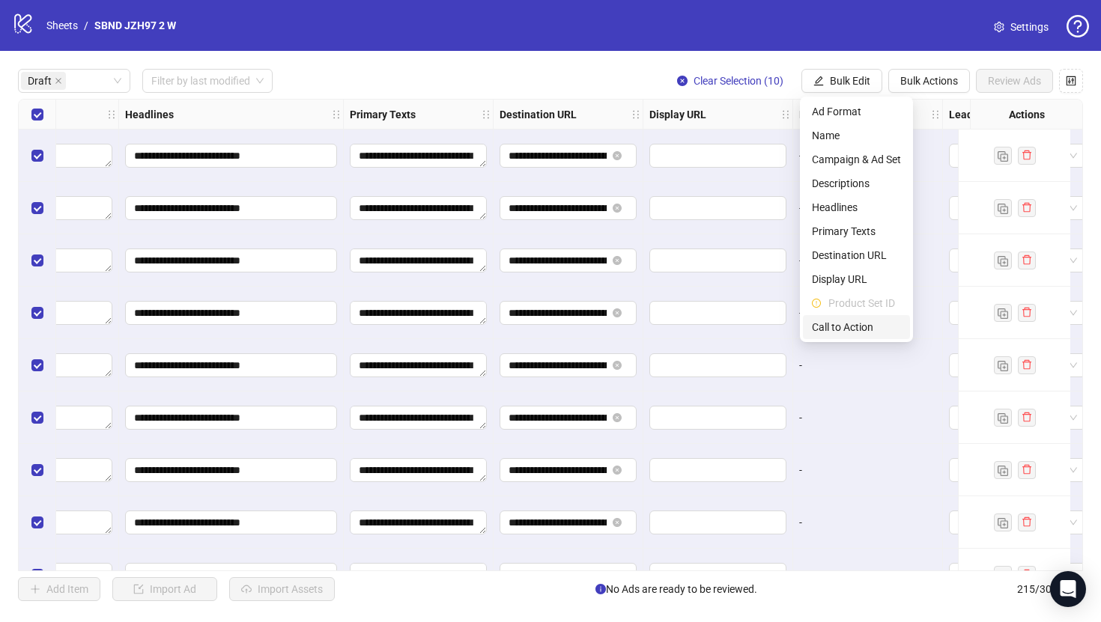
click at [844, 319] on span "Call to Action" at bounding box center [856, 327] width 89 height 16
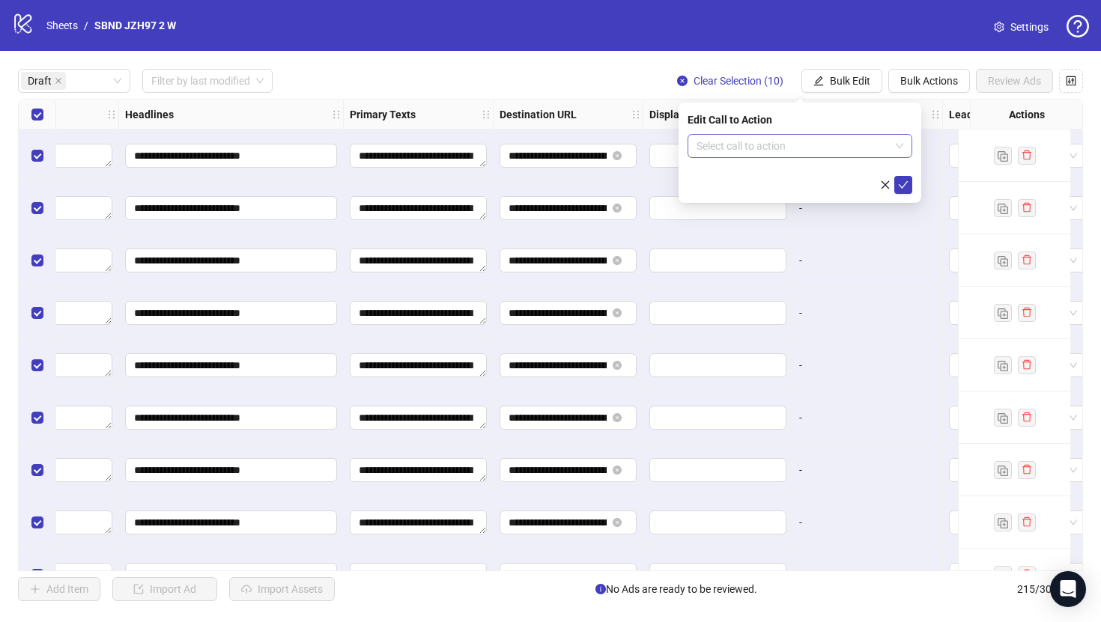
click at [875, 139] on input "search" at bounding box center [792, 146] width 193 height 22
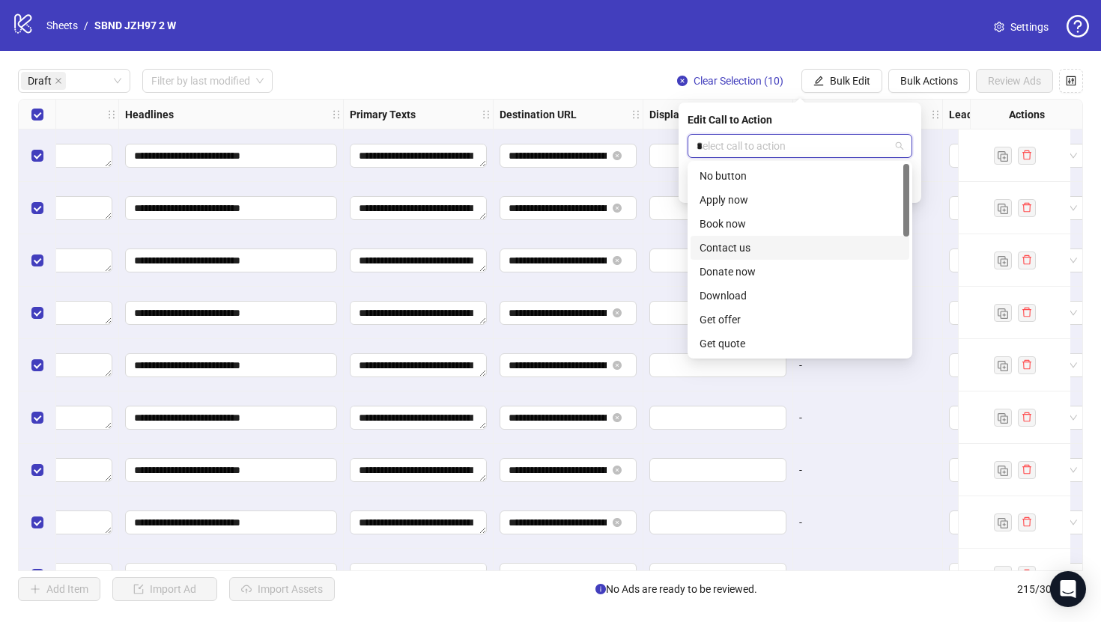
type input "**"
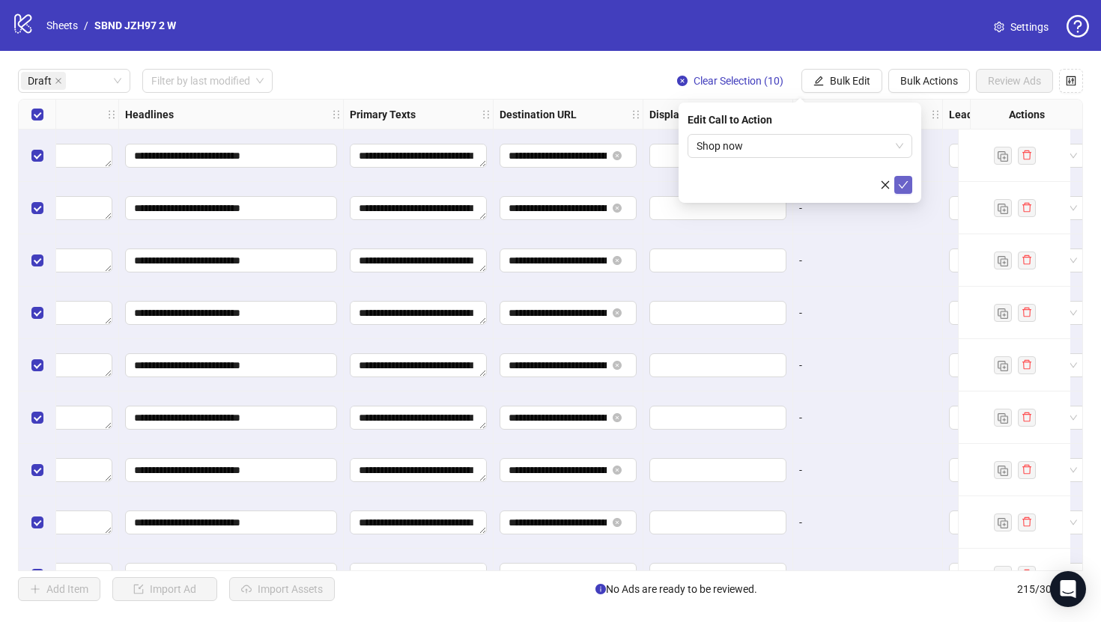
click at [902, 186] on icon "check" at bounding box center [903, 185] width 10 height 10
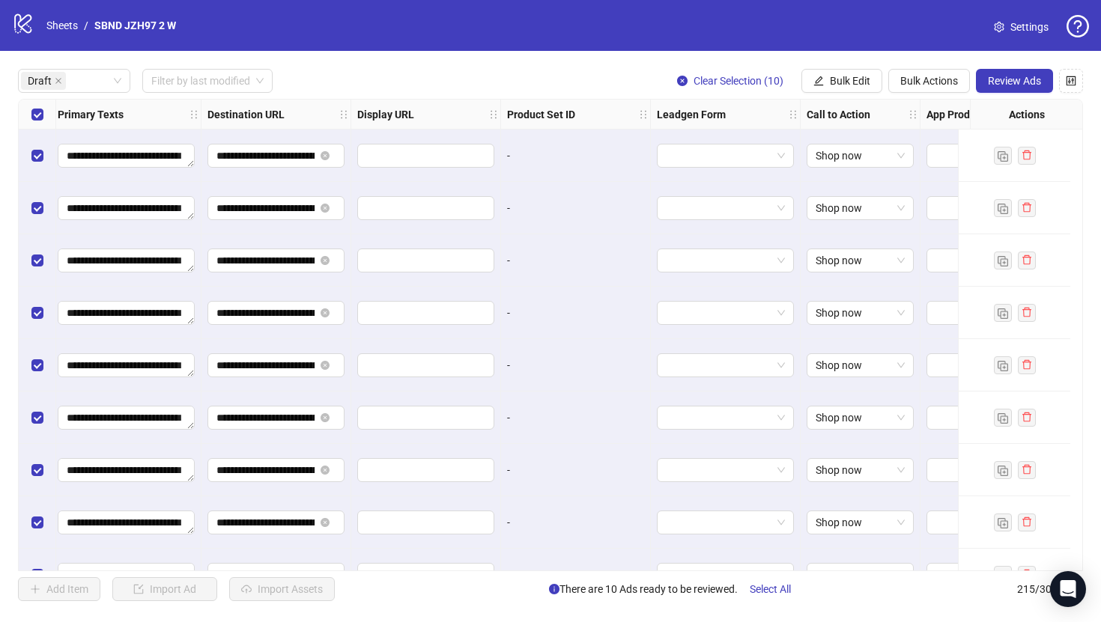
scroll to position [0, 1397]
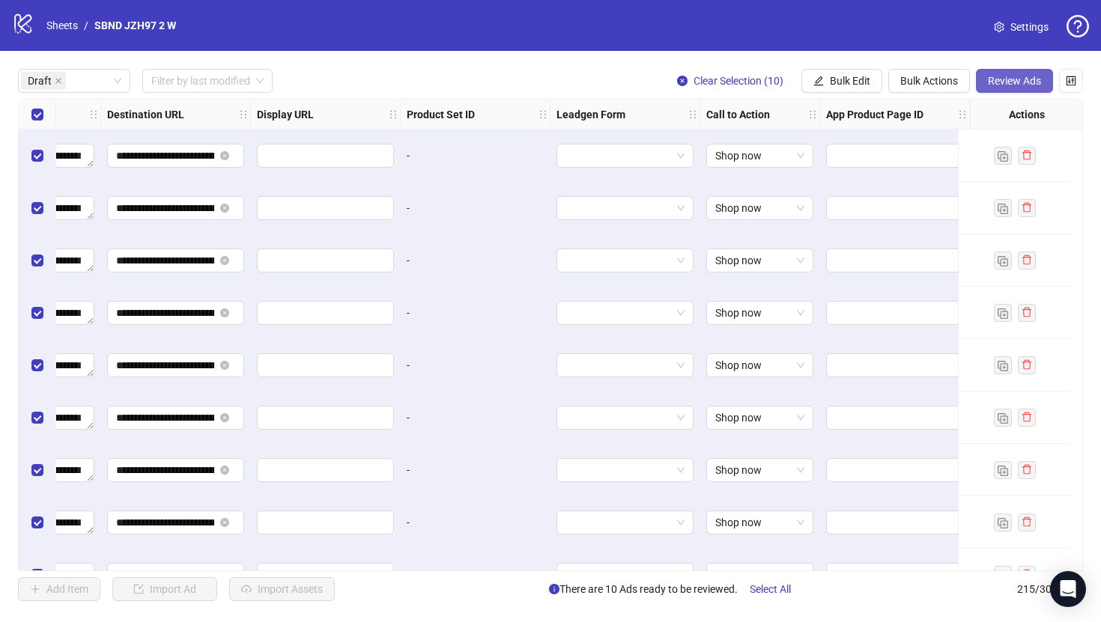
click at [1007, 86] on span "Review Ads" at bounding box center [1014, 81] width 53 height 12
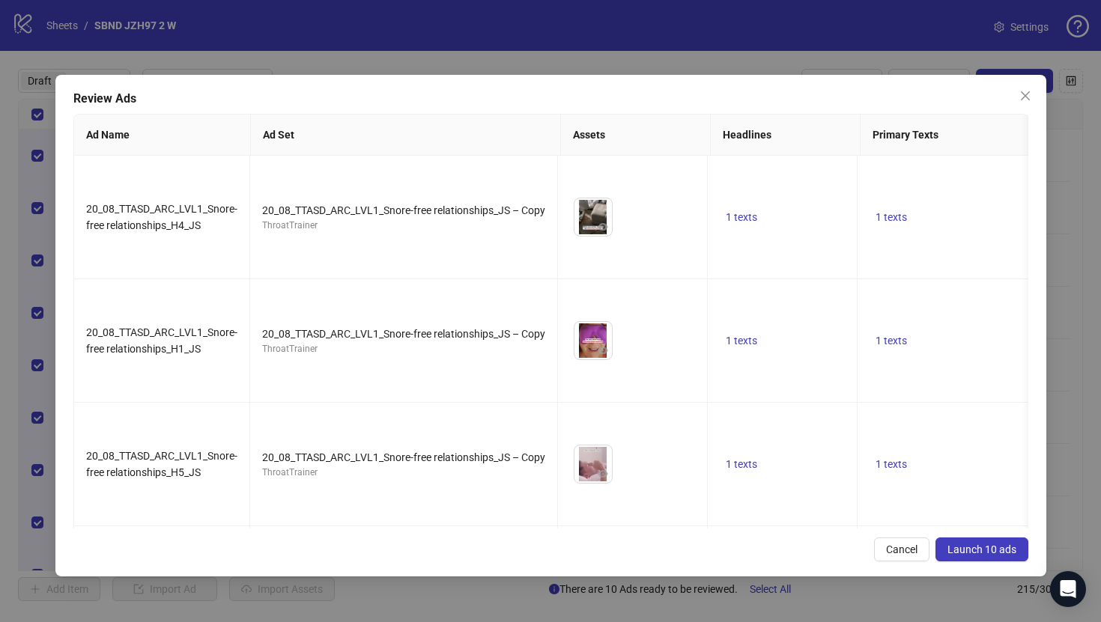
click at [965, 541] on button "Launch 10 ads" at bounding box center [981, 550] width 93 height 24
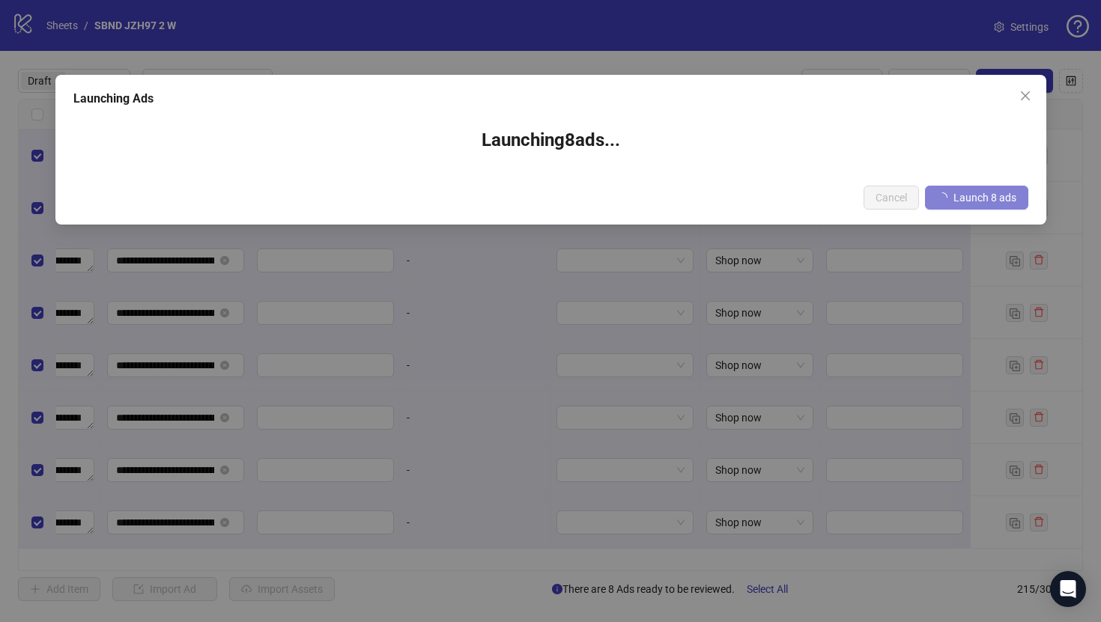
scroll to position [0, 1386]
